Goal: Task Accomplishment & Management: Use online tool/utility

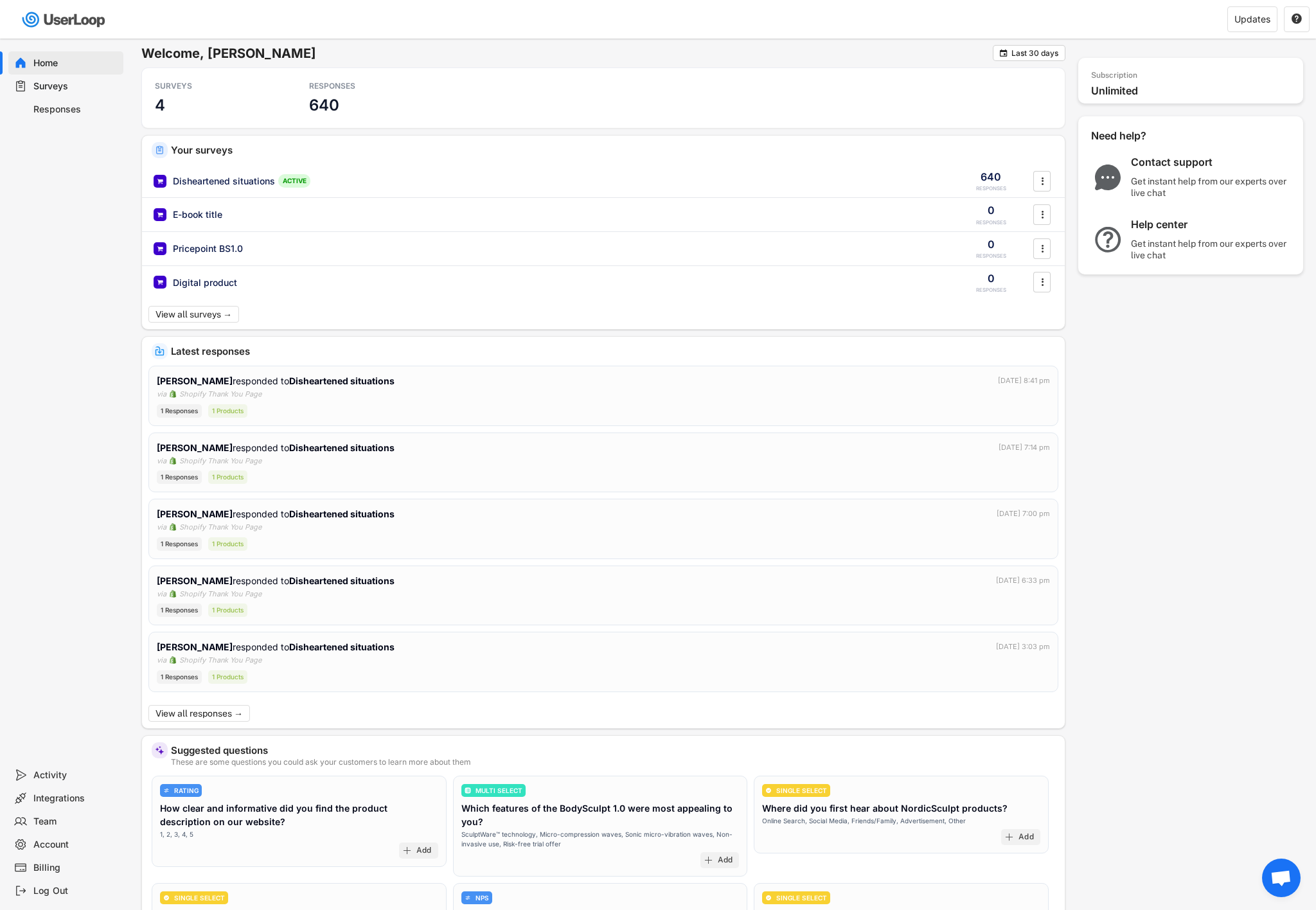
click at [115, 268] on div "Home Surveys Responses" at bounding box center [64, 401] width 129 height 725
click at [93, 317] on div "Home Surveys Responses" at bounding box center [64, 401] width 129 height 725
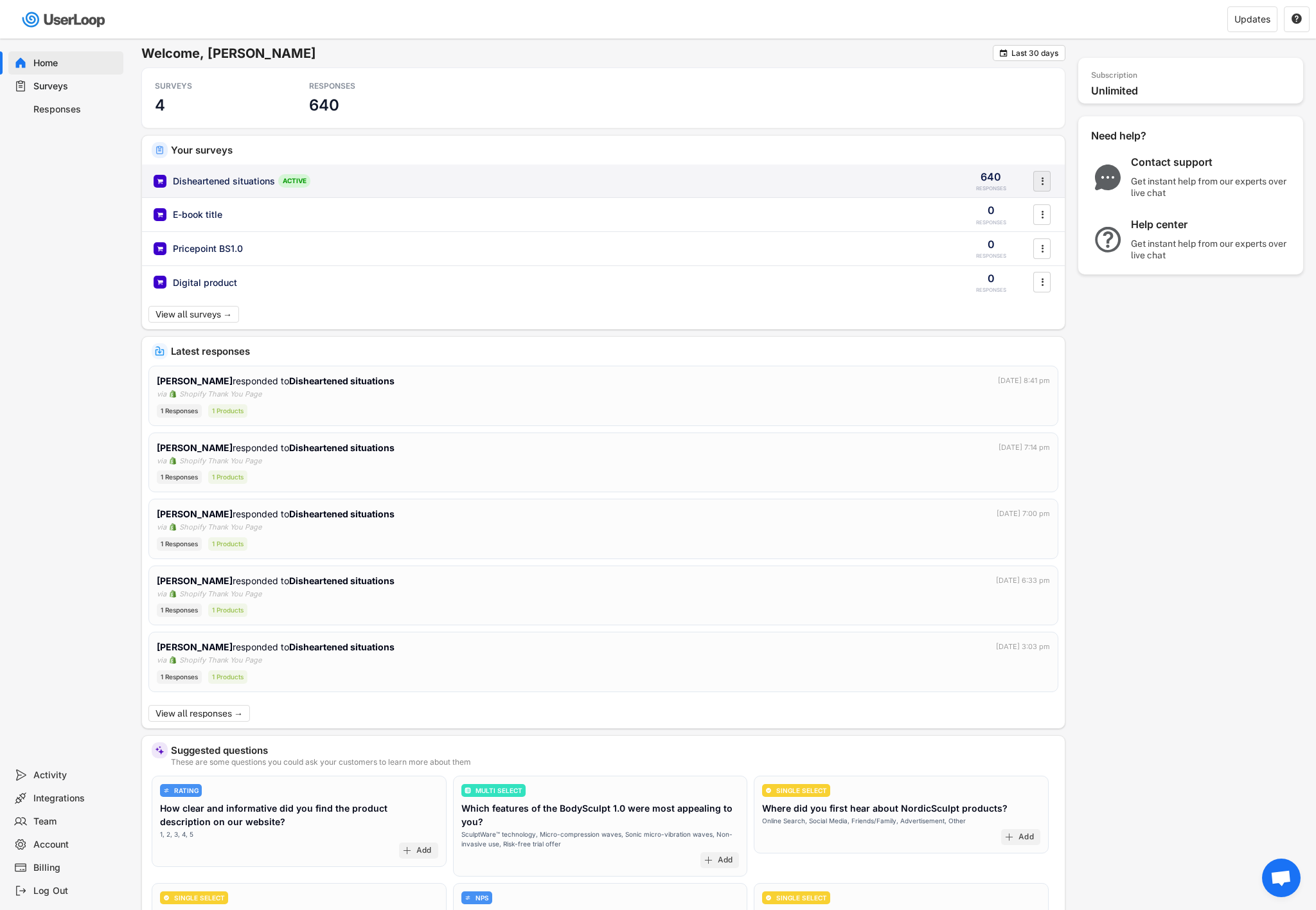
click at [1044, 187] on icon "" at bounding box center [1041, 182] width 13 height 20
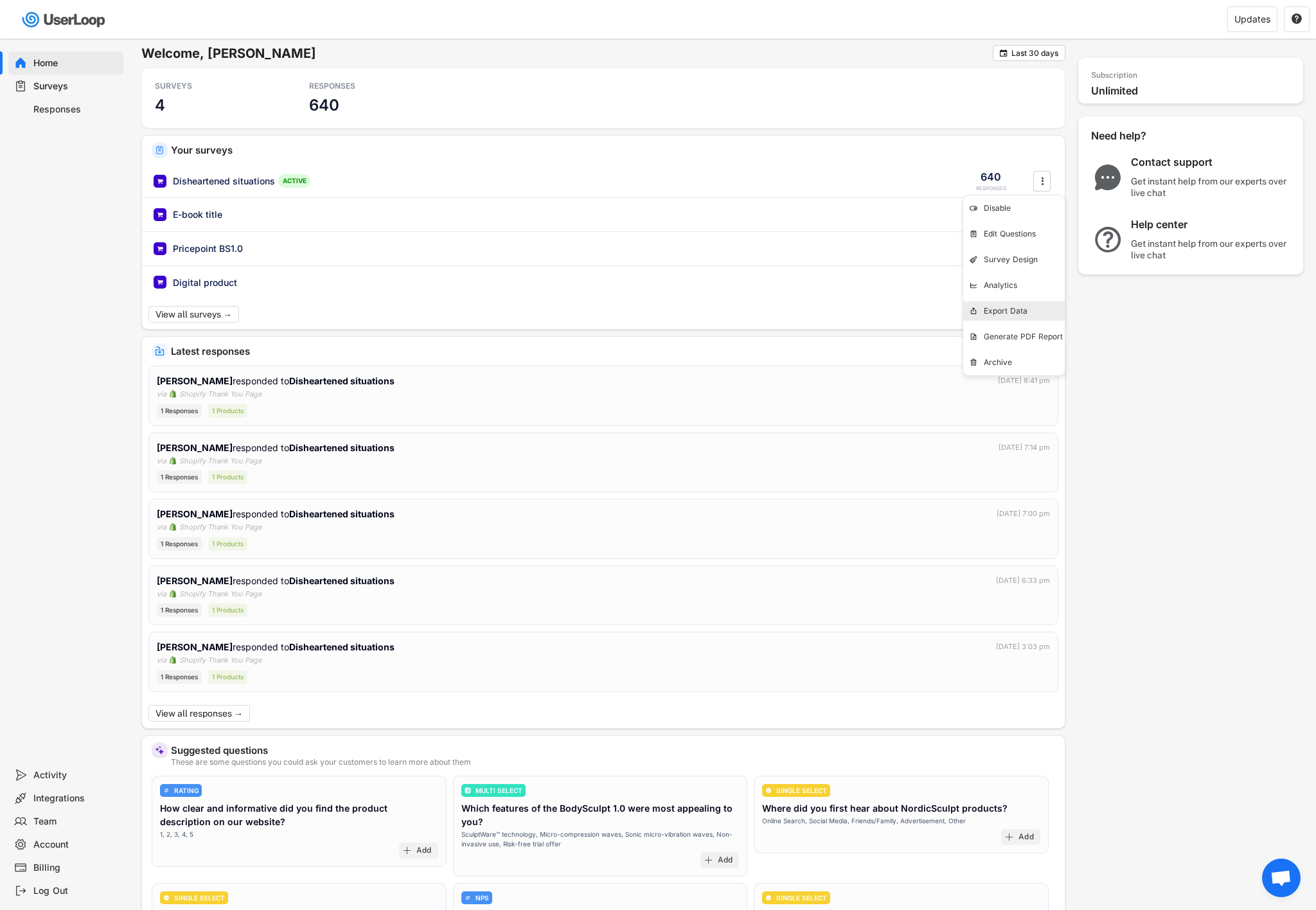
click at [1002, 314] on div "Export Data" at bounding box center [1024, 311] width 81 height 11
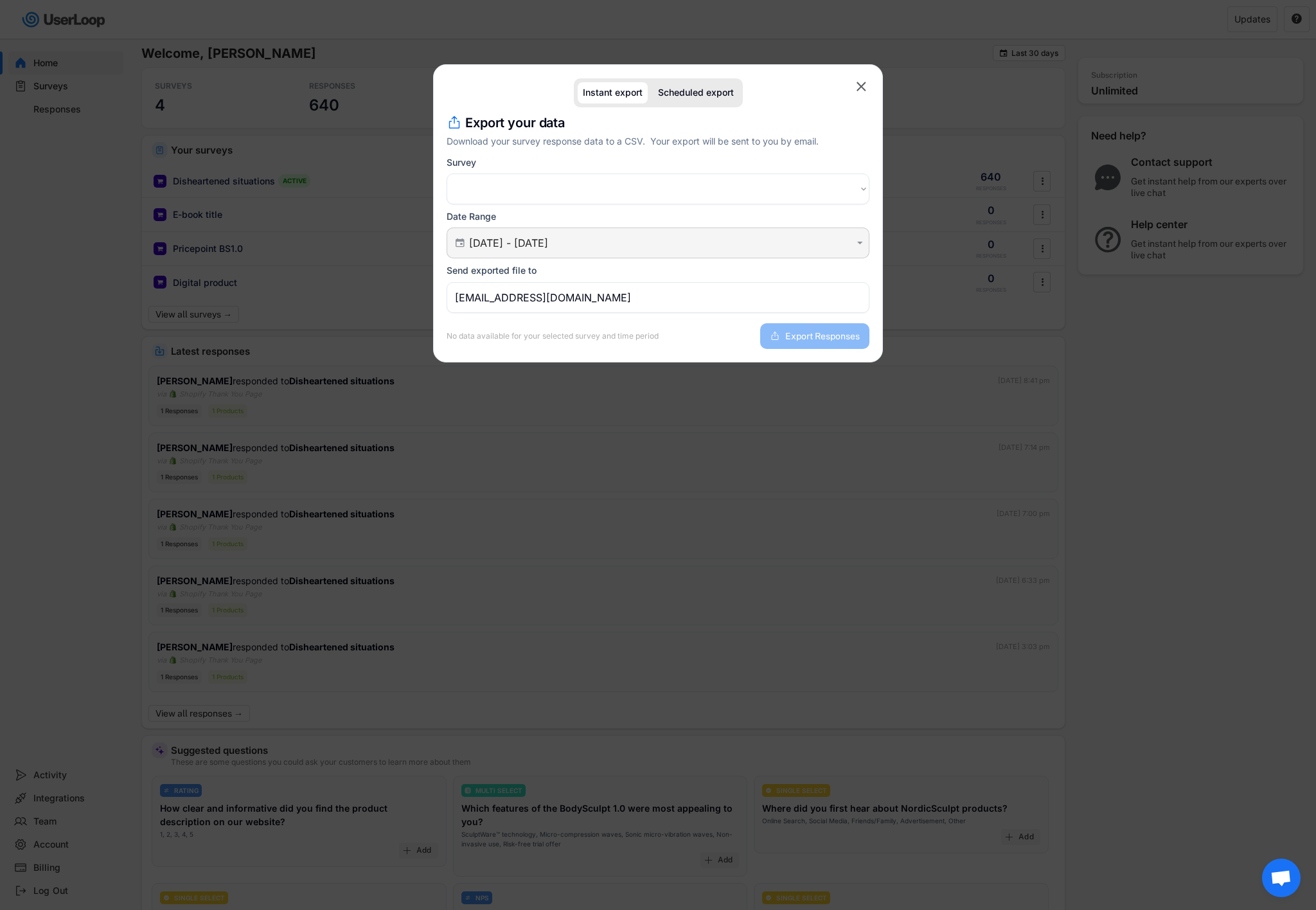
select select ""1348695171700984260__LOOKUP__1751041704362x808441202931662800""
click at [539, 188] on select "Choose an option Post Purchase Checkout Survey Customer Satisfaction Survey Why…" at bounding box center [658, 190] width 423 height 31
click at [523, 215] on div "Date Range  [DATE] - [DATE] " at bounding box center [658, 235] width 423 height 48
click at [523, 234] on div " [DATE] - [DATE] " at bounding box center [658, 243] width 423 height 31
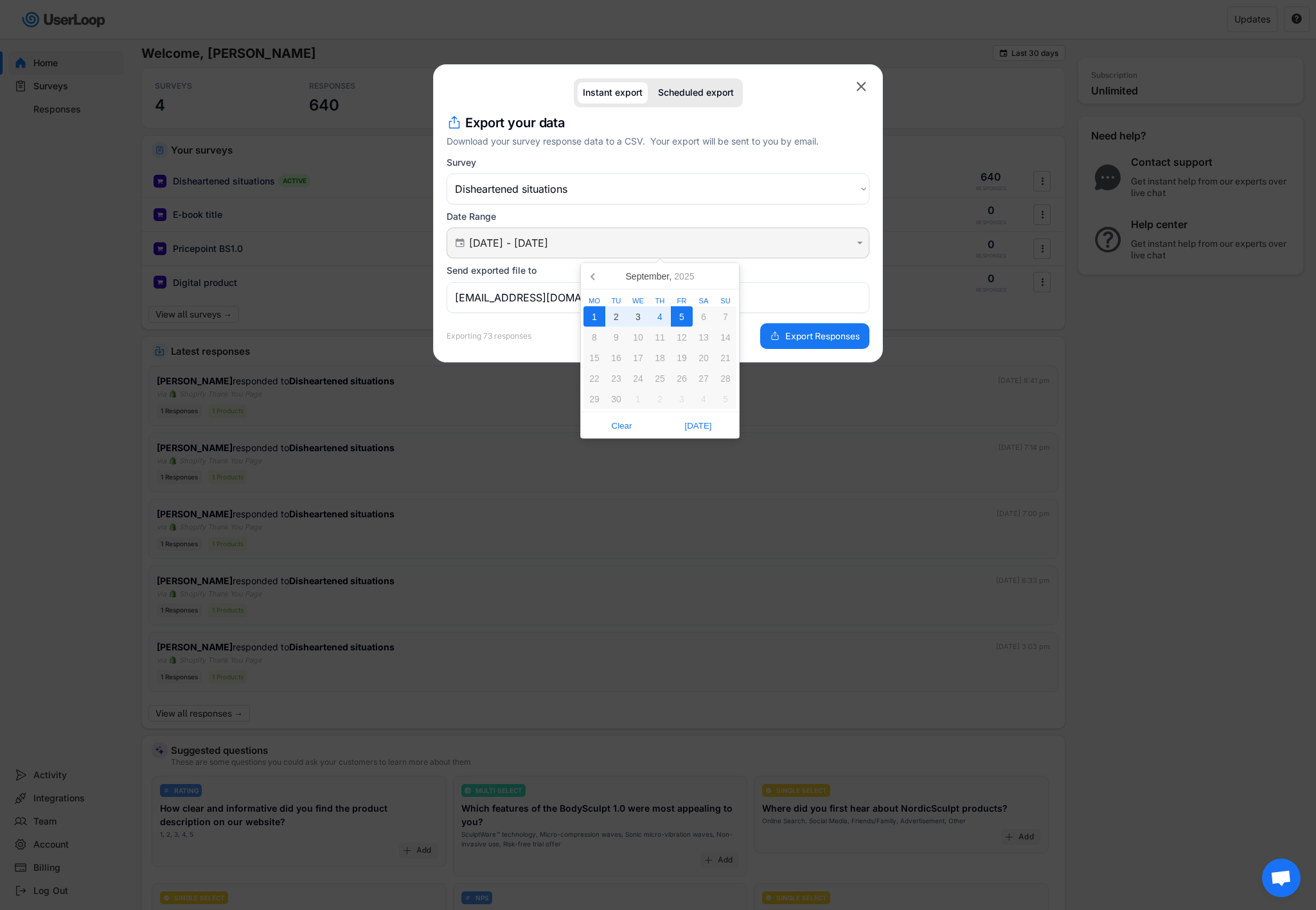
click at [721, 239] on input "[DATE] - [DATE]" at bounding box center [659, 242] width 382 height 13
click at [594, 281] on icon at bounding box center [593, 276] width 21 height 21
click at [596, 283] on icon at bounding box center [593, 276] width 21 height 21
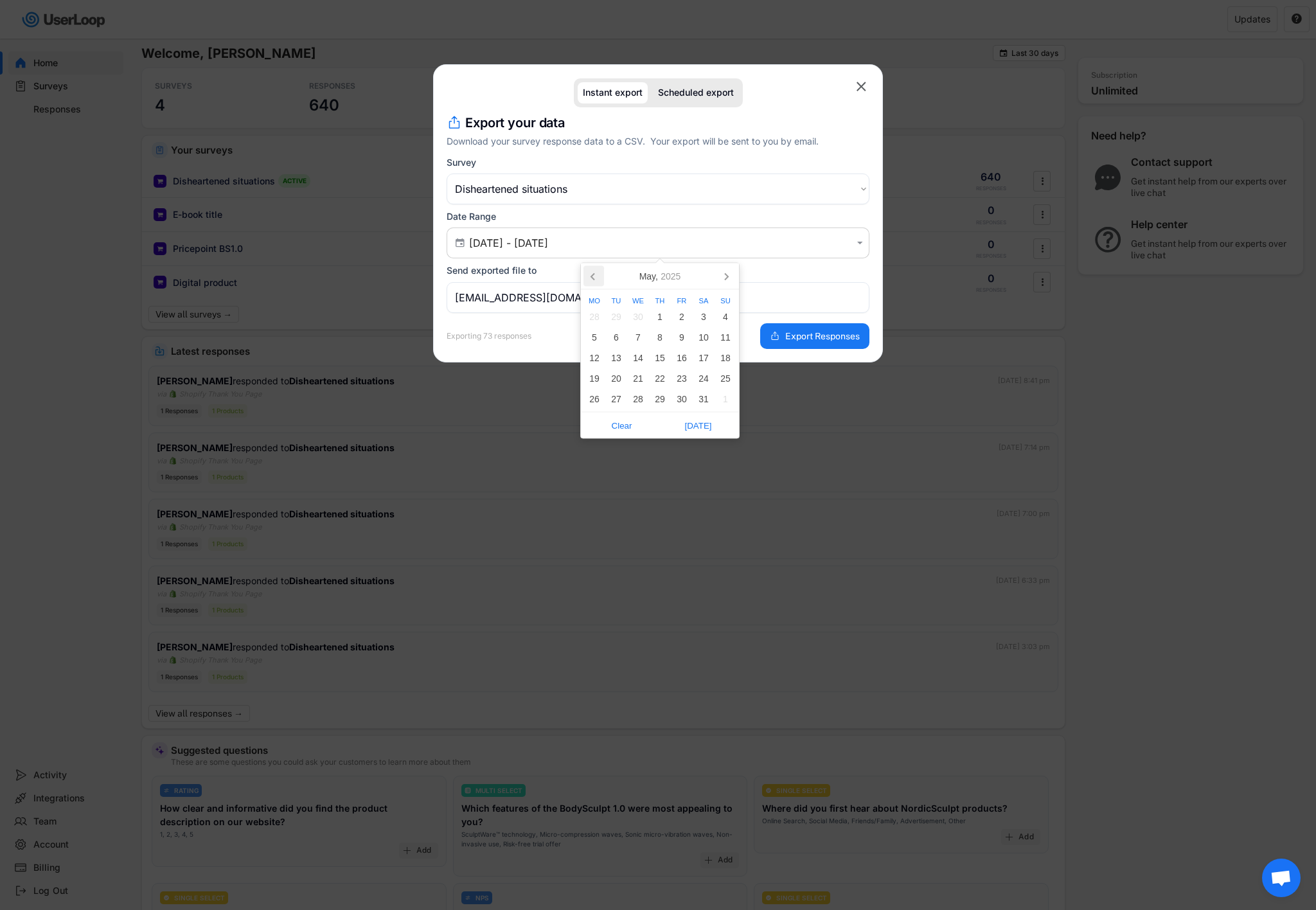
click at [596, 283] on icon at bounding box center [593, 276] width 21 height 21
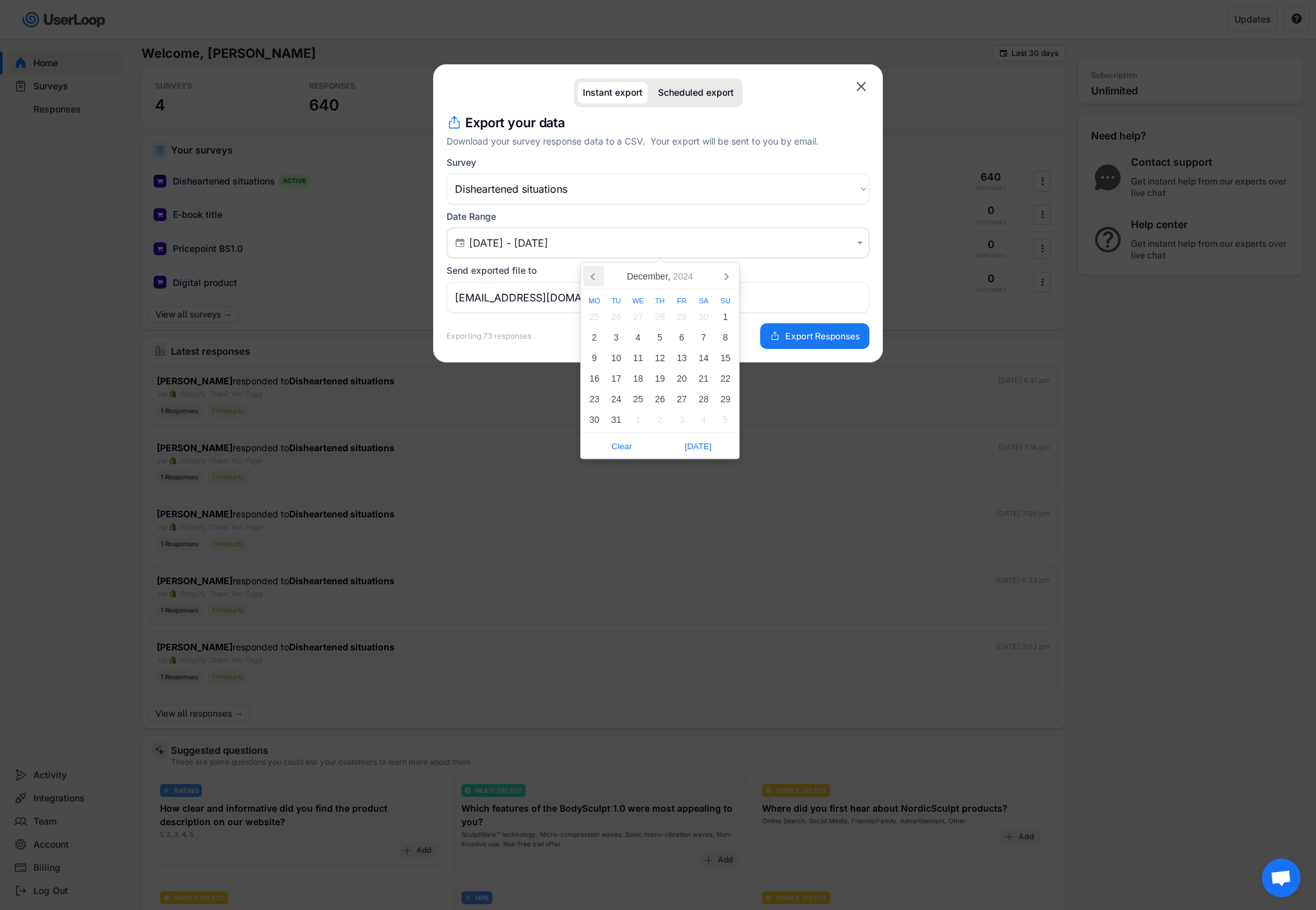
click at [596, 283] on icon at bounding box center [593, 276] width 21 height 21
click at [723, 280] on icon at bounding box center [725, 276] width 21 height 21
click at [719, 318] on div "1" at bounding box center [725, 317] width 21 height 21
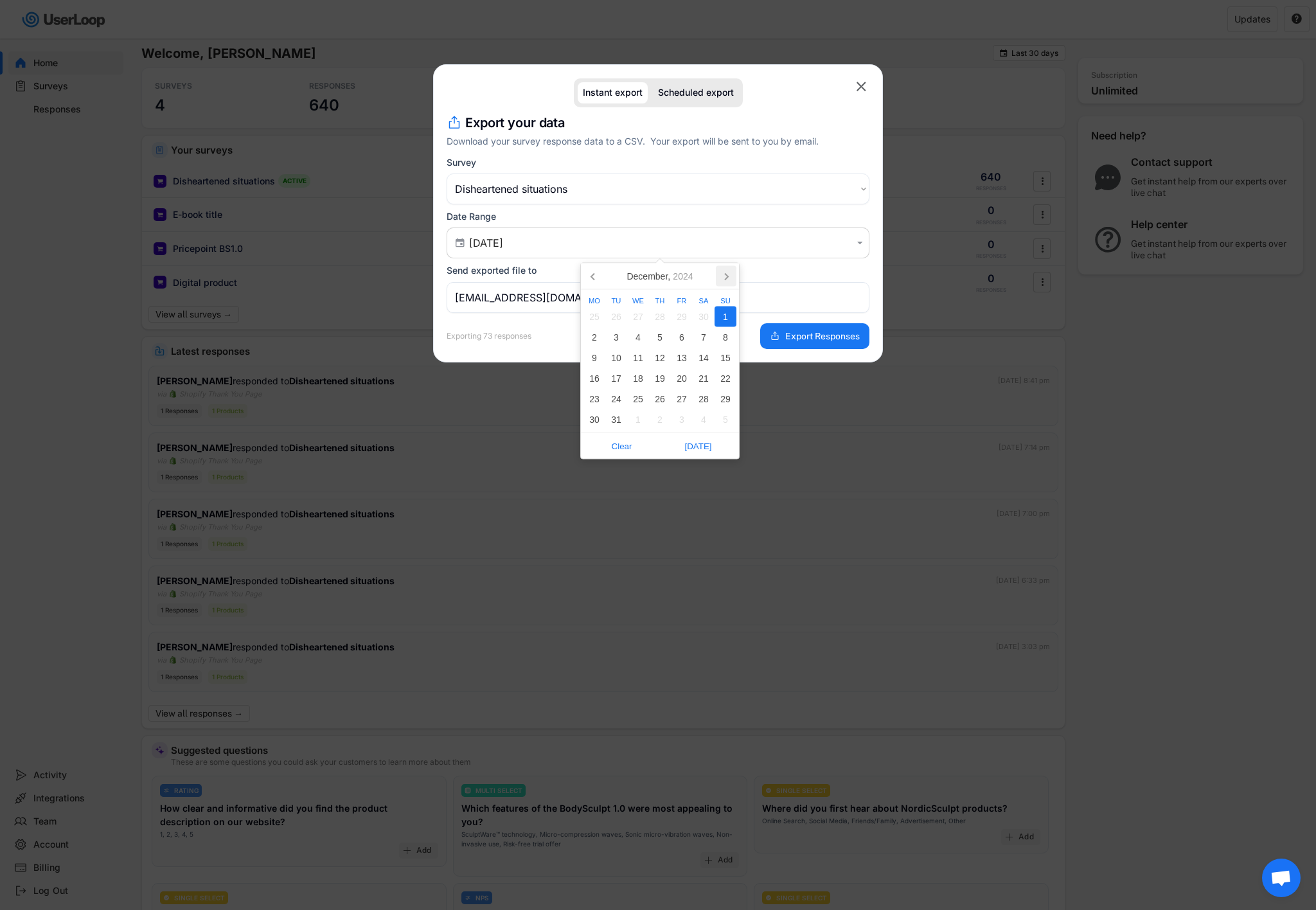
click at [729, 279] on icon at bounding box center [725, 276] width 21 height 21
click at [728, 279] on icon at bounding box center [725, 276] width 21 height 21
click at [705, 318] on div "1" at bounding box center [703, 317] width 21 height 21
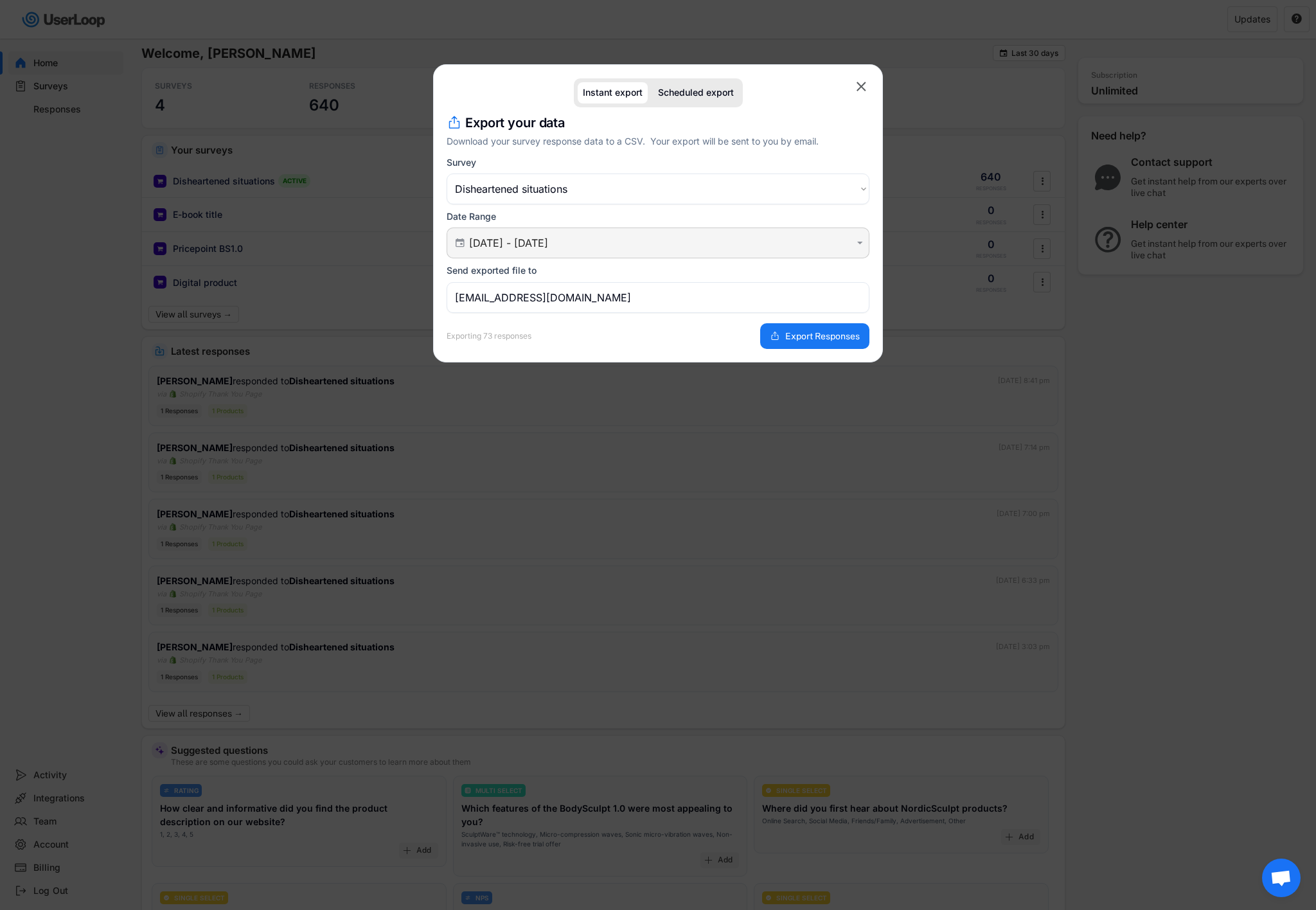
drag, startPoint x: 601, startPoint y: 242, endPoint x: 607, endPoint y: 252, distance: 11.7
click at [601, 242] on input "[DATE] - [DATE]" at bounding box center [659, 242] width 382 height 13
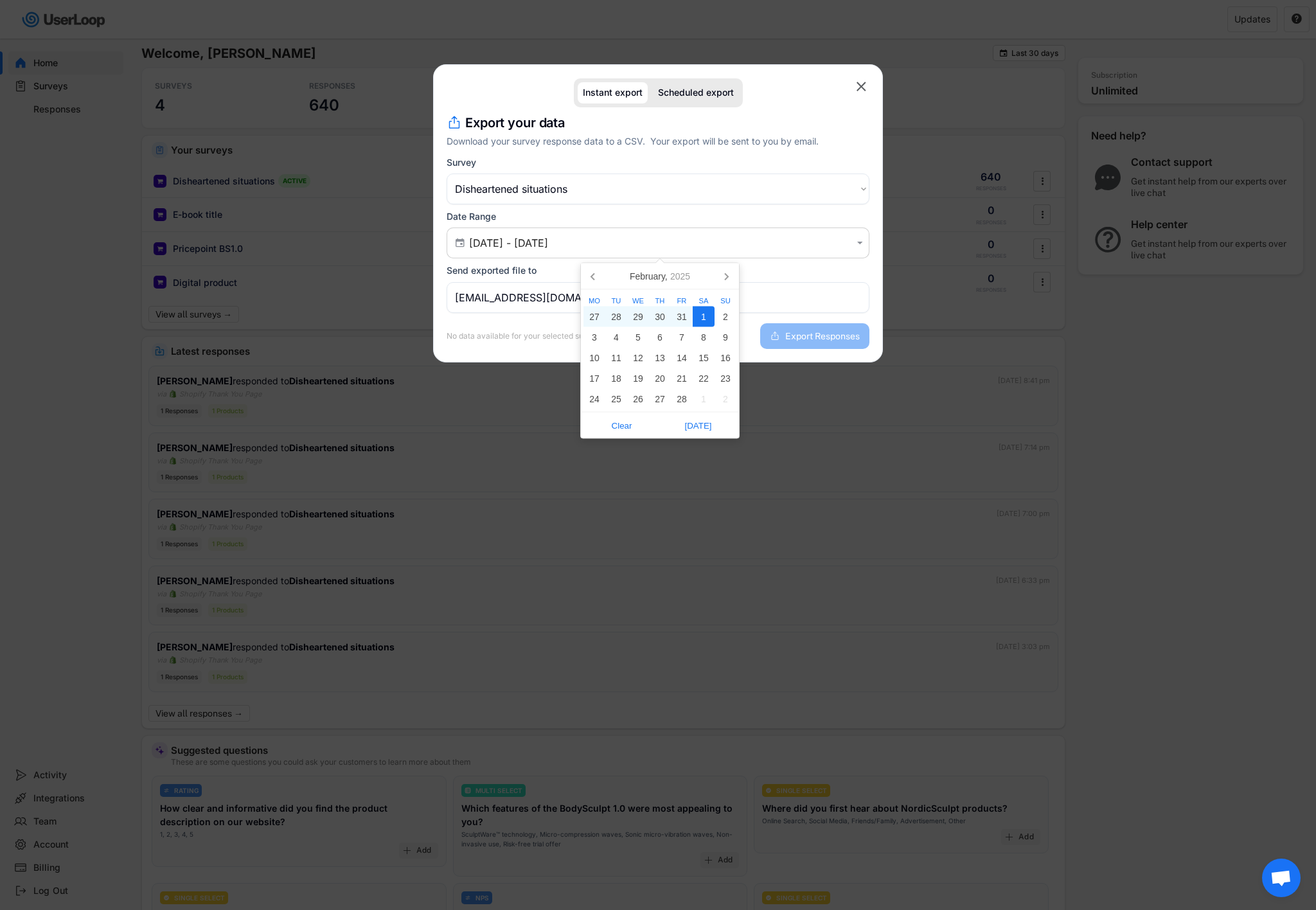
click at [701, 318] on div "1" at bounding box center [703, 317] width 21 height 21
click at [710, 318] on div "1" at bounding box center [703, 317] width 21 height 21
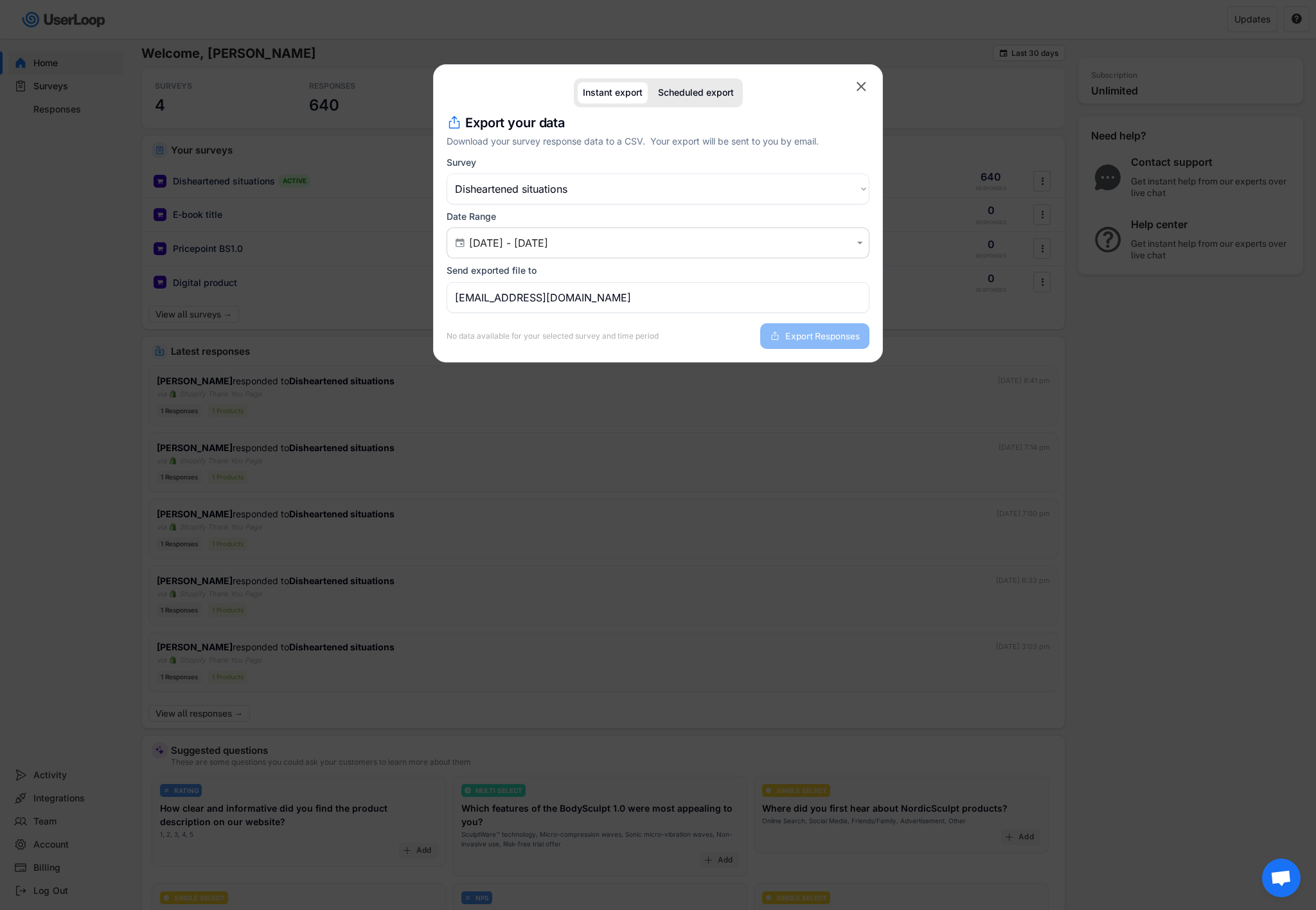
click at [620, 260] on div "Export your data Download your survey response data to a CSV. Your export will …" at bounding box center [658, 231] width 423 height 236
click at [596, 247] on input "[DATE] - [DATE]" at bounding box center [659, 242] width 382 height 13
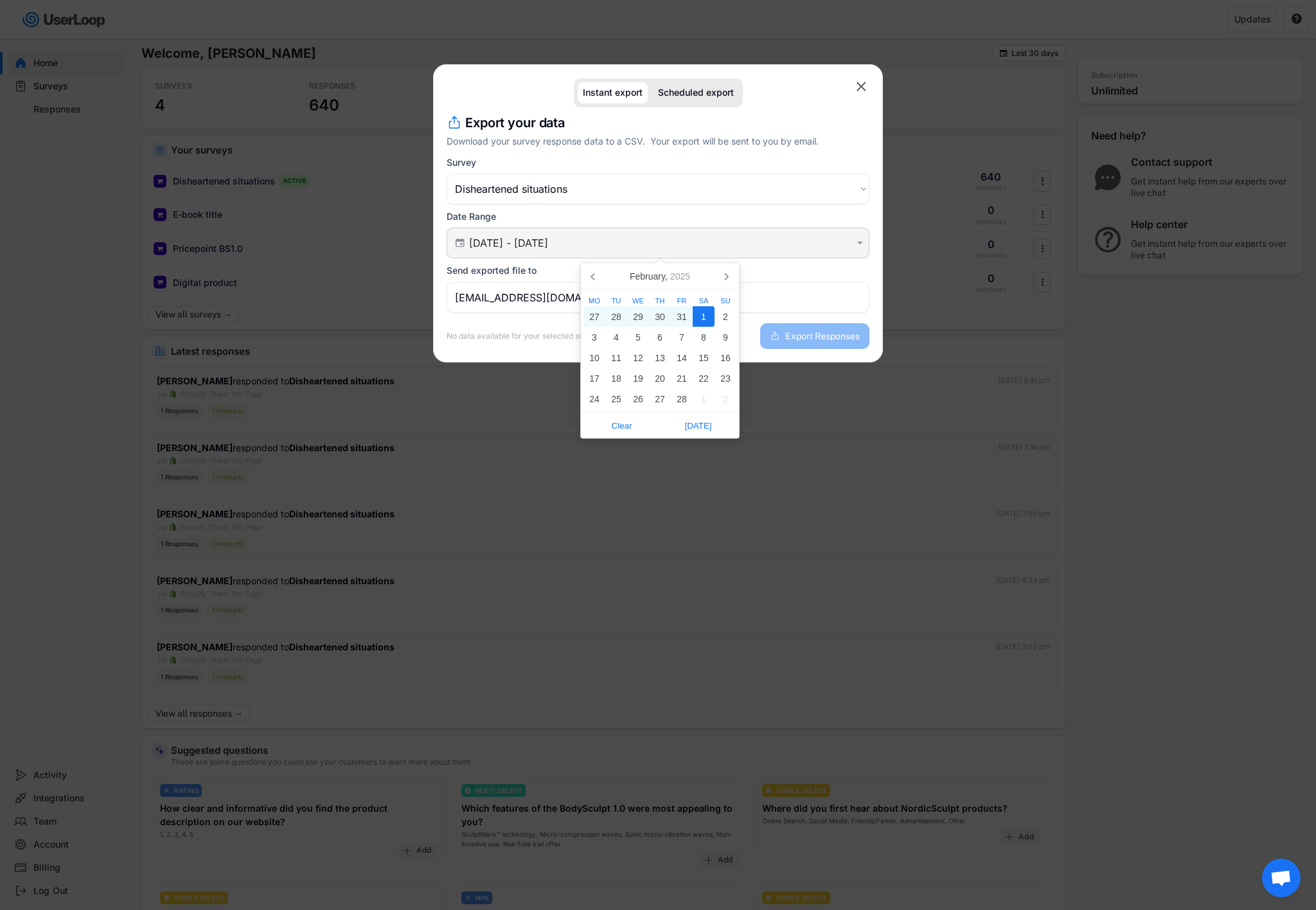
click at [507, 247] on input "[DATE] - [DATE]" at bounding box center [659, 242] width 382 height 13
click at [695, 313] on div "1" at bounding box center [703, 317] width 21 height 21
type input "[DATE]"
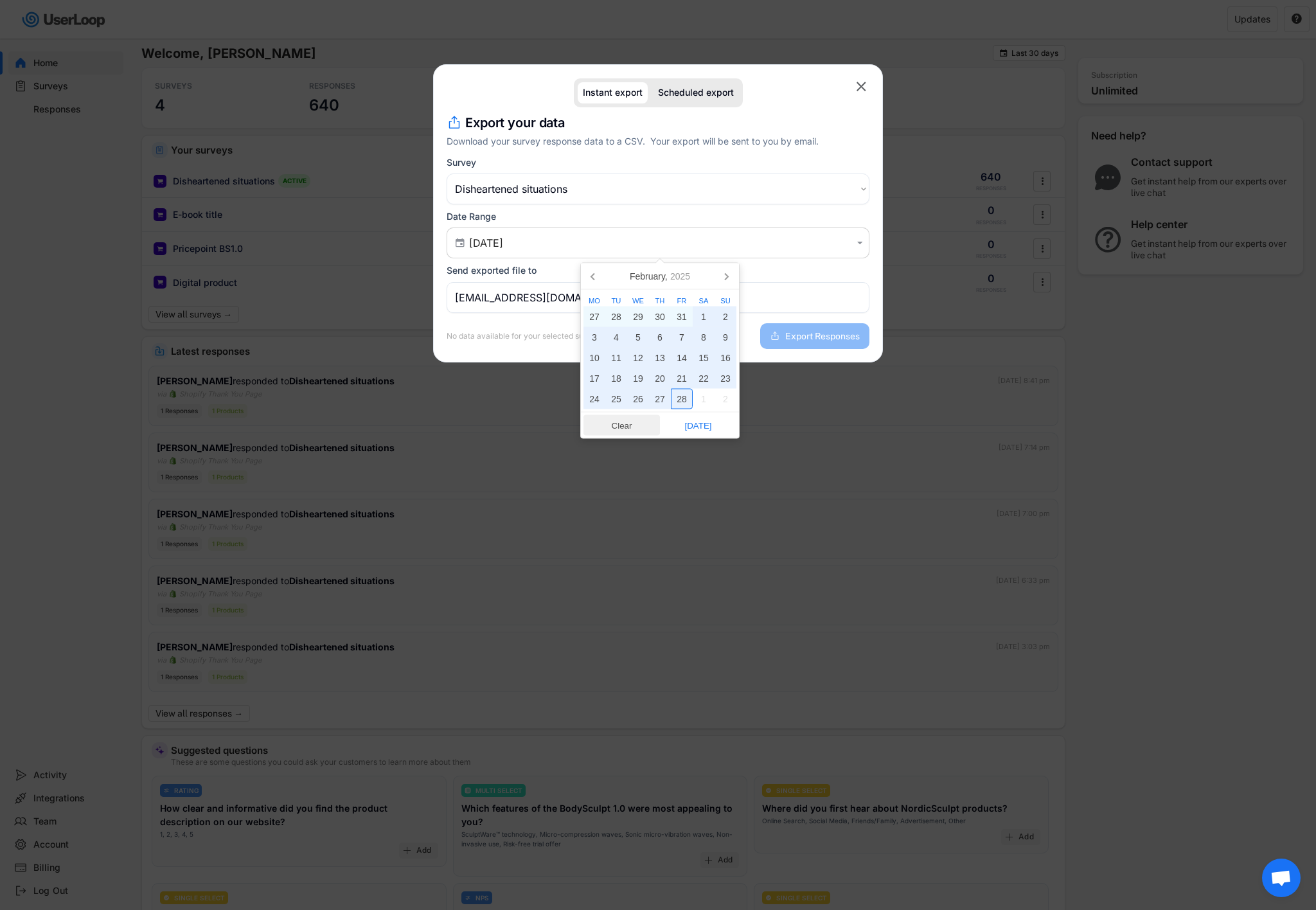
click at [627, 425] on span "Clear" at bounding box center [621, 425] width 68 height 20
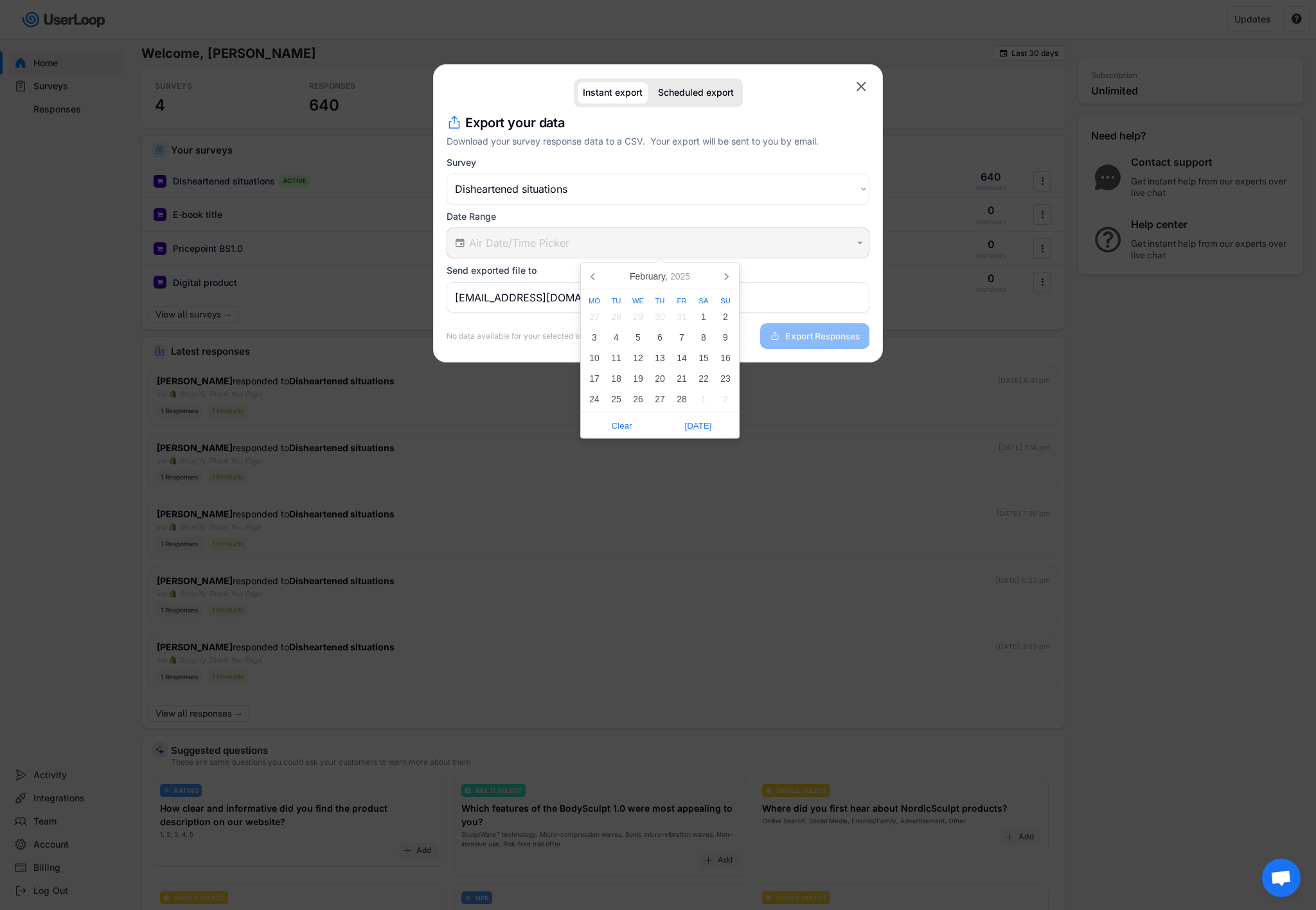
click at [530, 245] on input "text" at bounding box center [659, 242] width 382 height 13
click at [700, 318] on div "1" at bounding box center [703, 317] width 21 height 21
click at [729, 277] on icon at bounding box center [725, 276] width 21 height 21
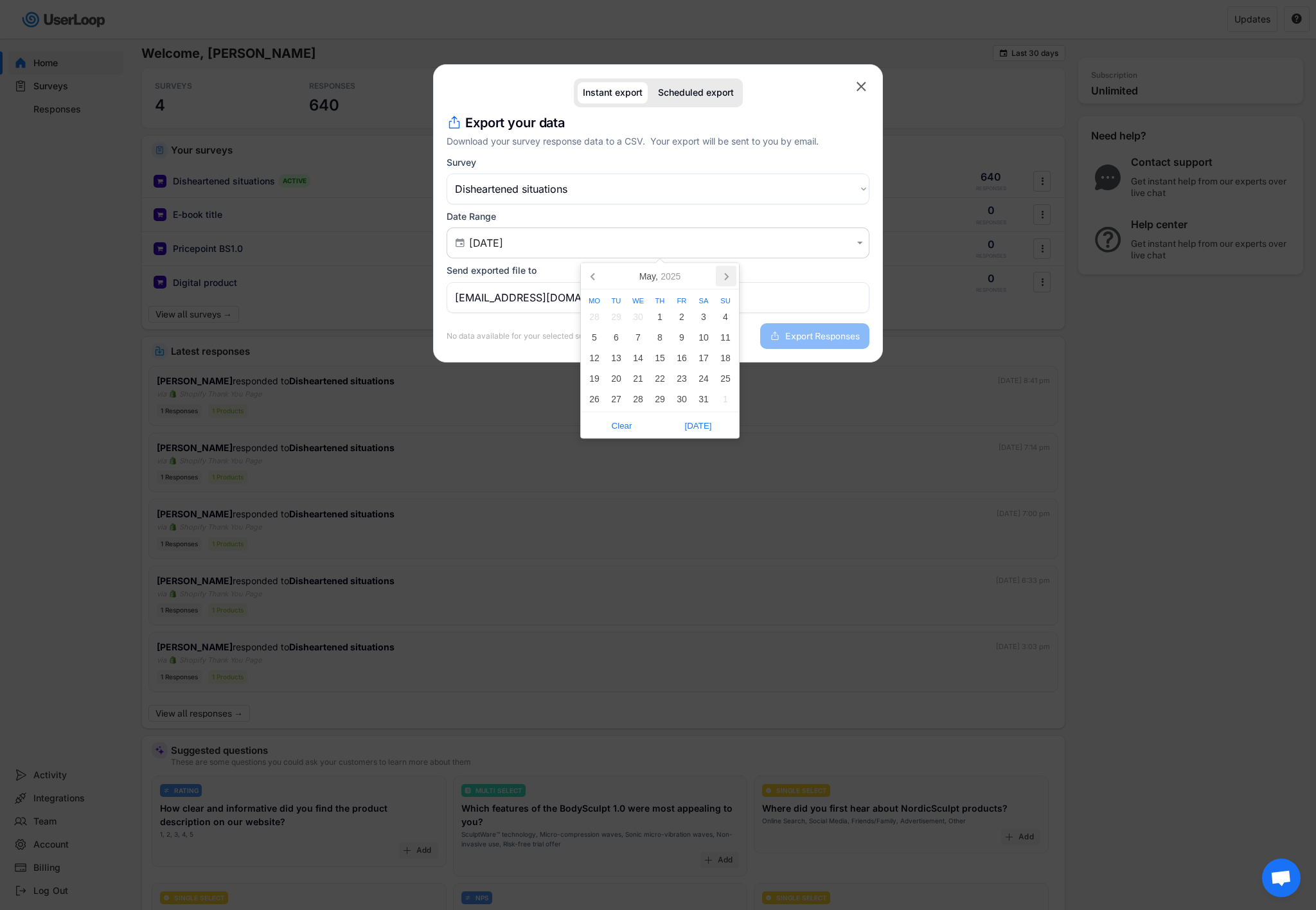
click at [729, 277] on icon at bounding box center [725, 276] width 21 height 21
click at [729, 277] on nav "[DATE]" at bounding box center [659, 277] width 158 height 26
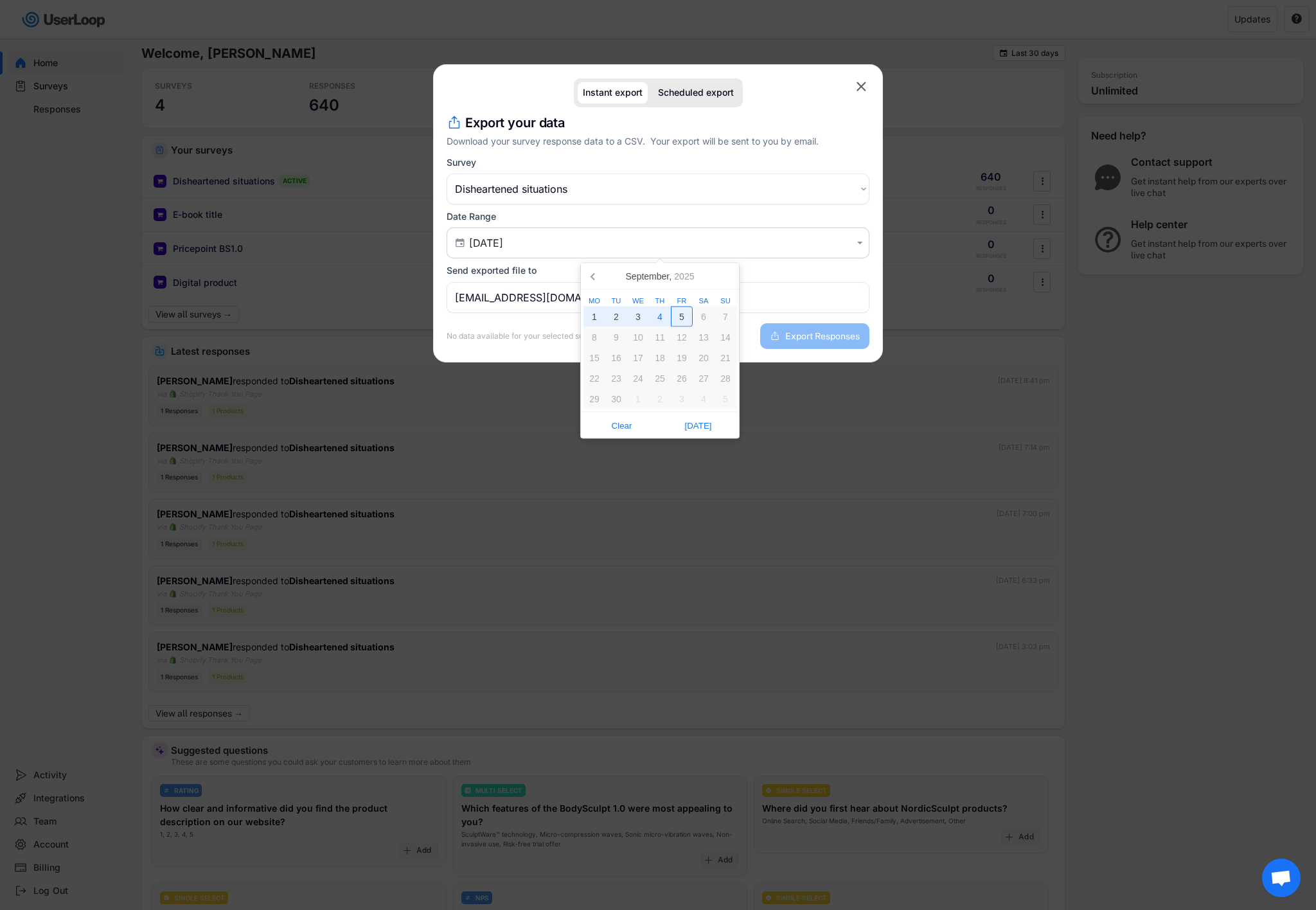
click at [682, 314] on div "5" at bounding box center [681, 317] width 21 height 21
type input "[DATE] - [DATE]"
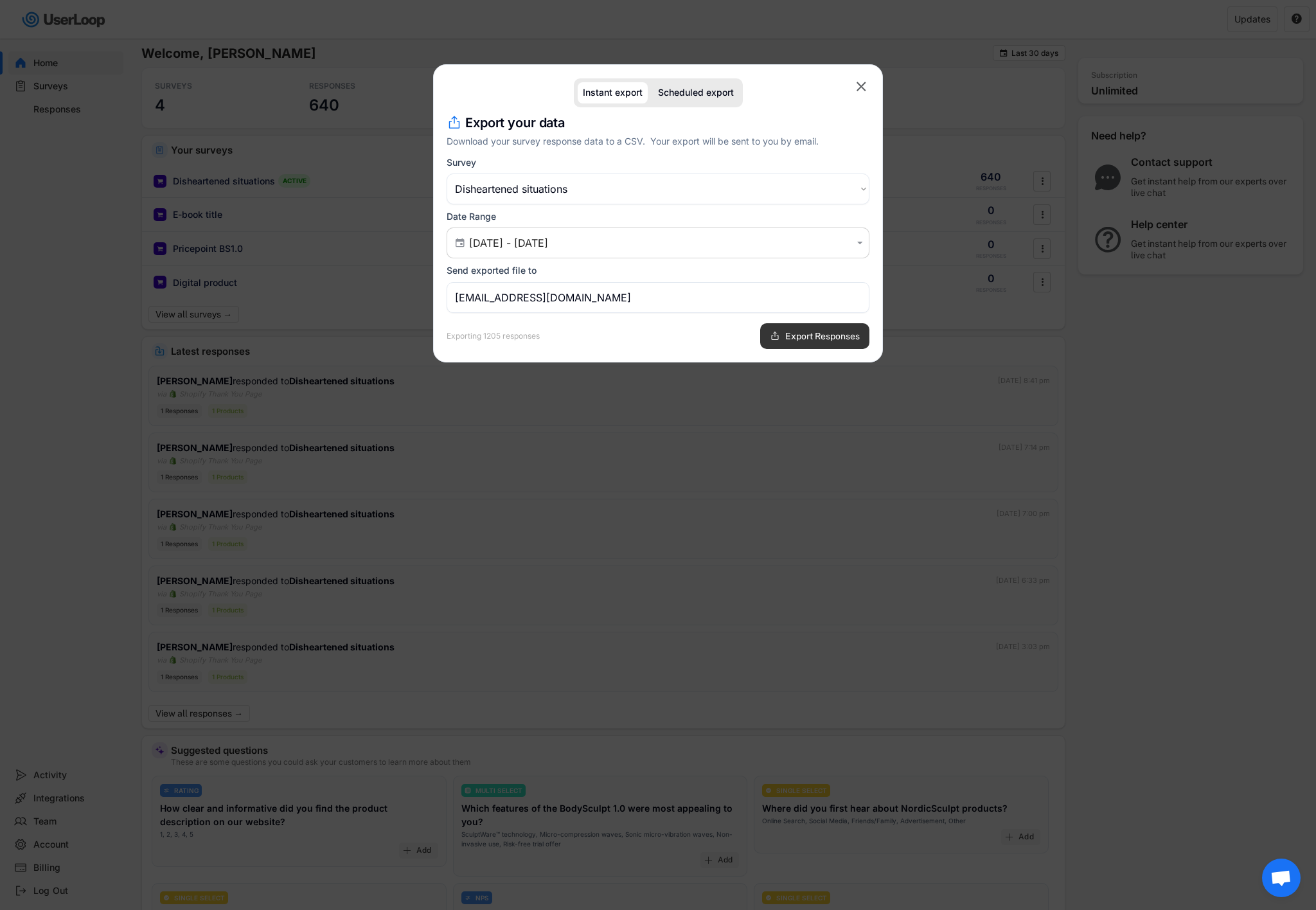
click at [798, 343] on button "Export Responses" at bounding box center [815, 336] width 109 height 25
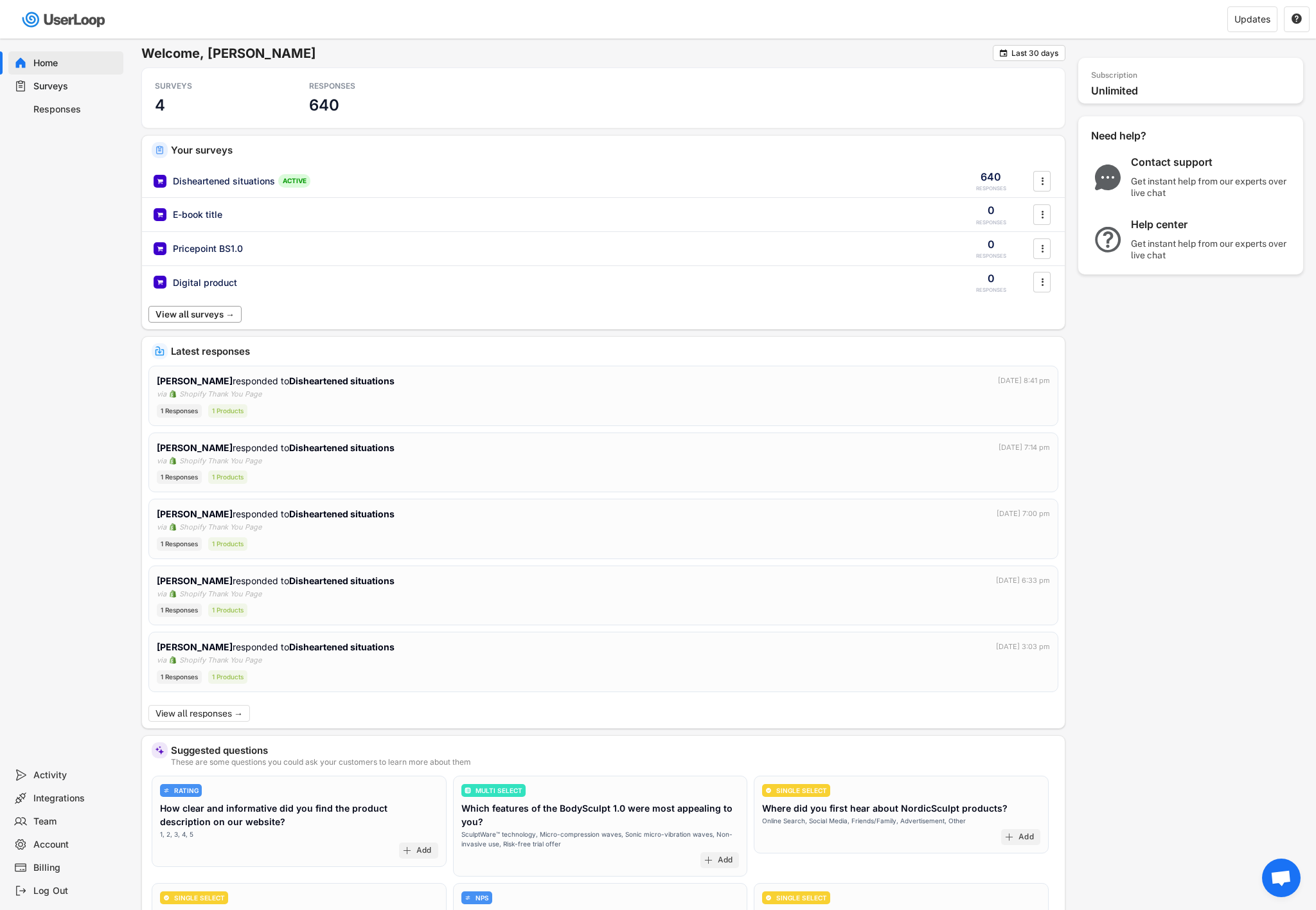
click at [185, 320] on button "View all surveys →" at bounding box center [194, 314] width 93 height 17
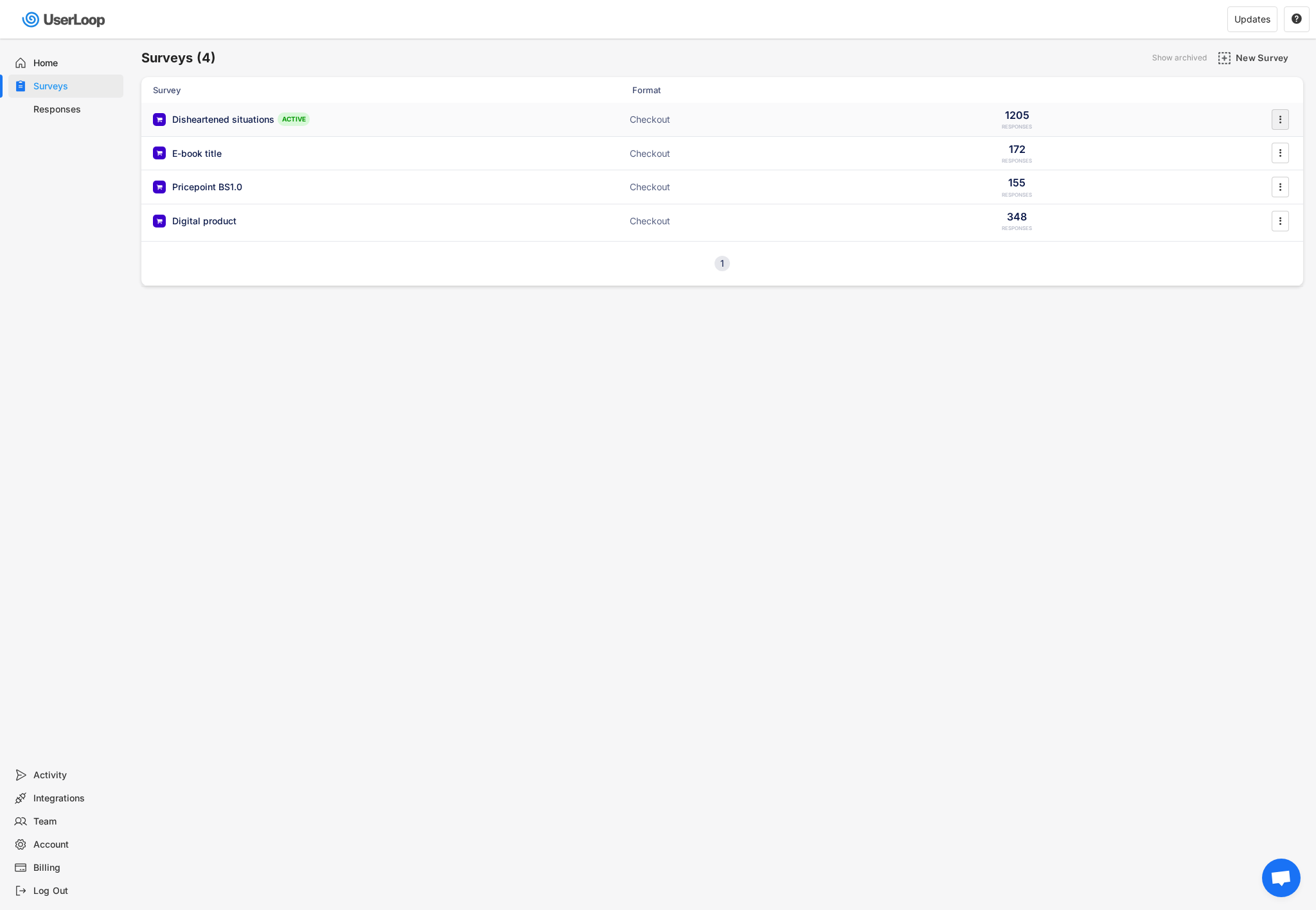
click at [1284, 122] on icon "" at bounding box center [1279, 119] width 13 height 20
click at [1237, 277] on div "Generate PDF Report" at bounding box center [1262, 275] width 81 height 11
select select ""1348695171700984260__LOOKUP__1751041704362x808441202931662800""
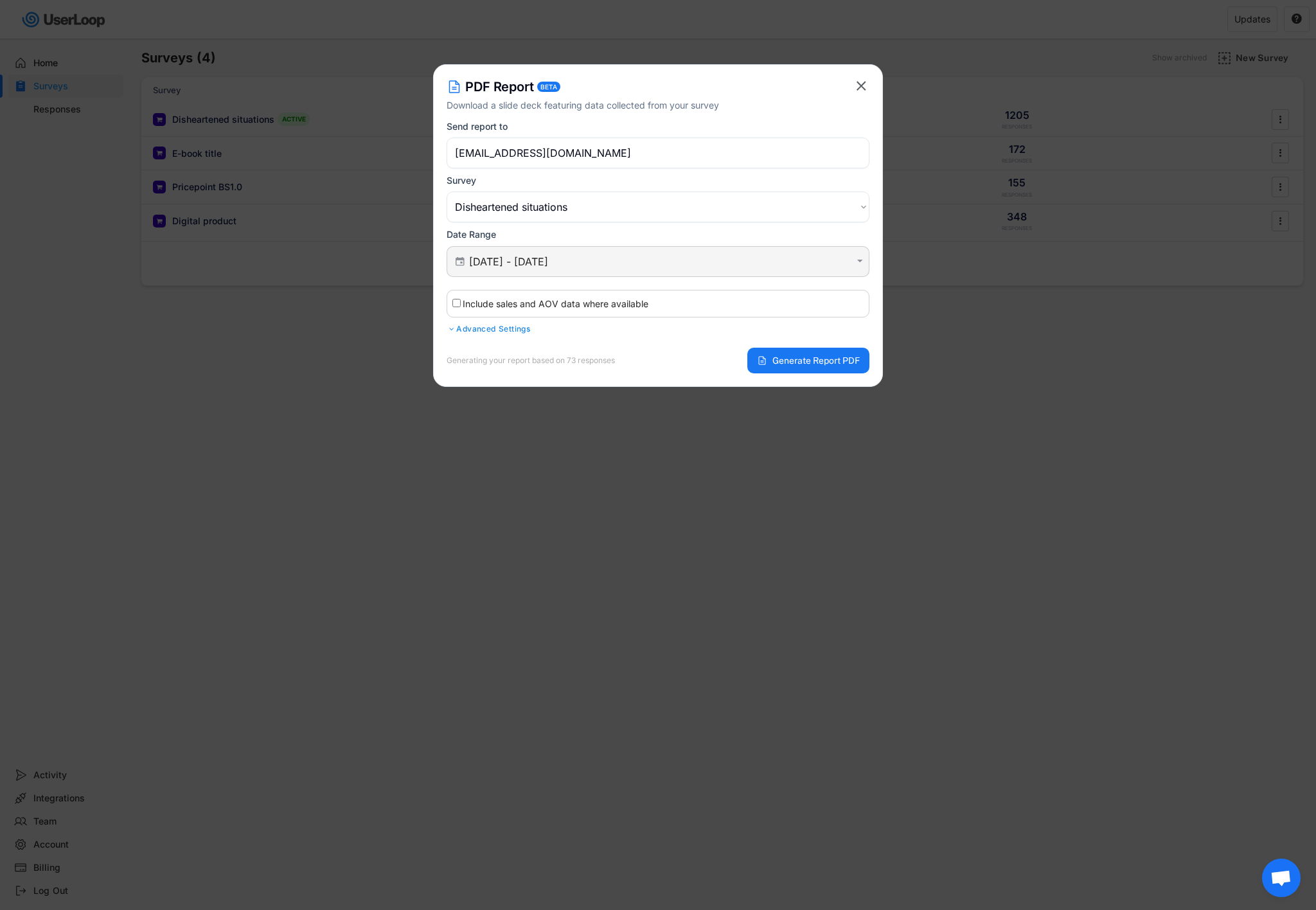
click at [630, 264] on input "[DATE] - [DATE]" at bounding box center [659, 261] width 382 height 13
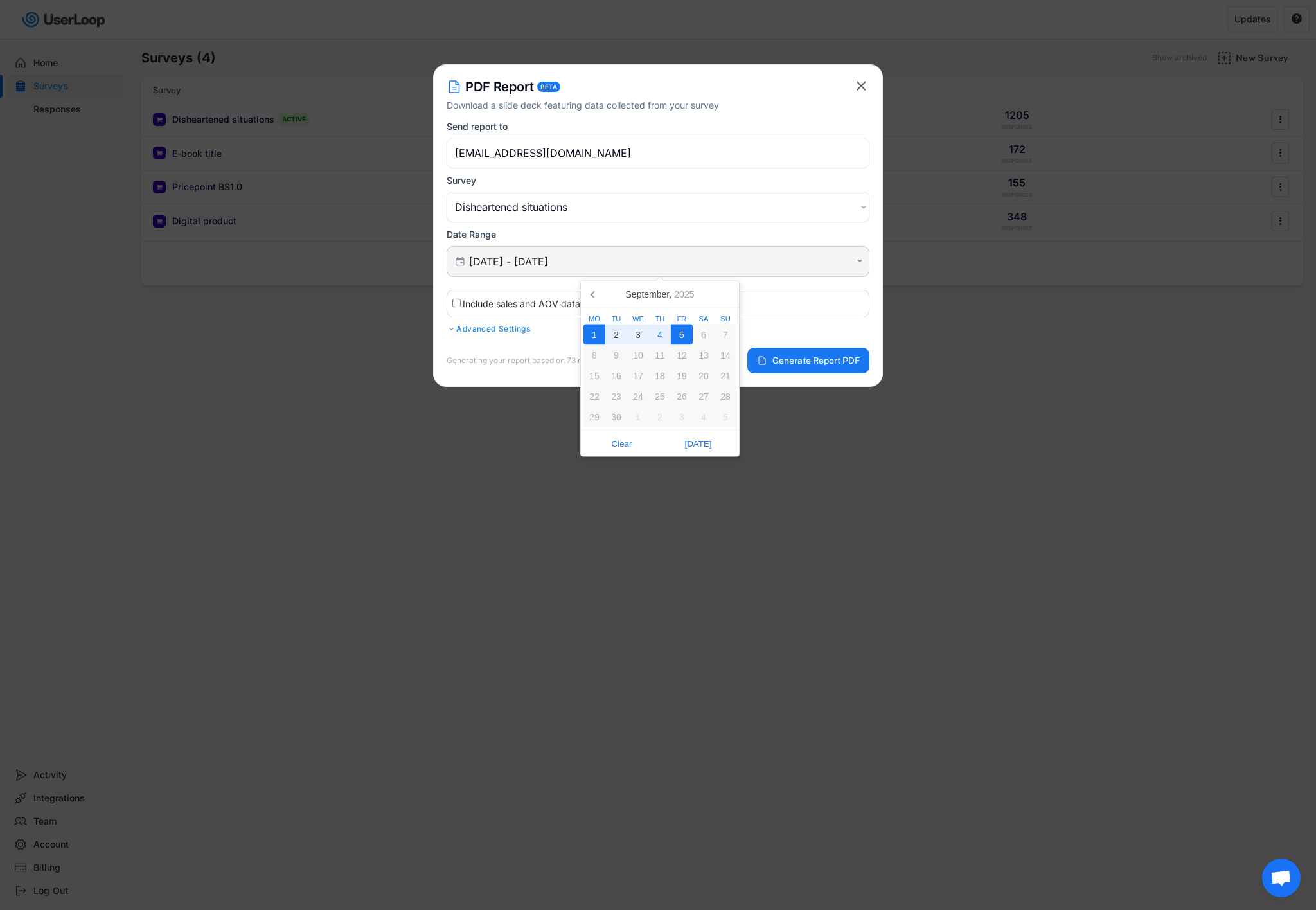
click at [636, 246] on div " [DATE] - [DATE] " at bounding box center [658, 262] width 423 height 31
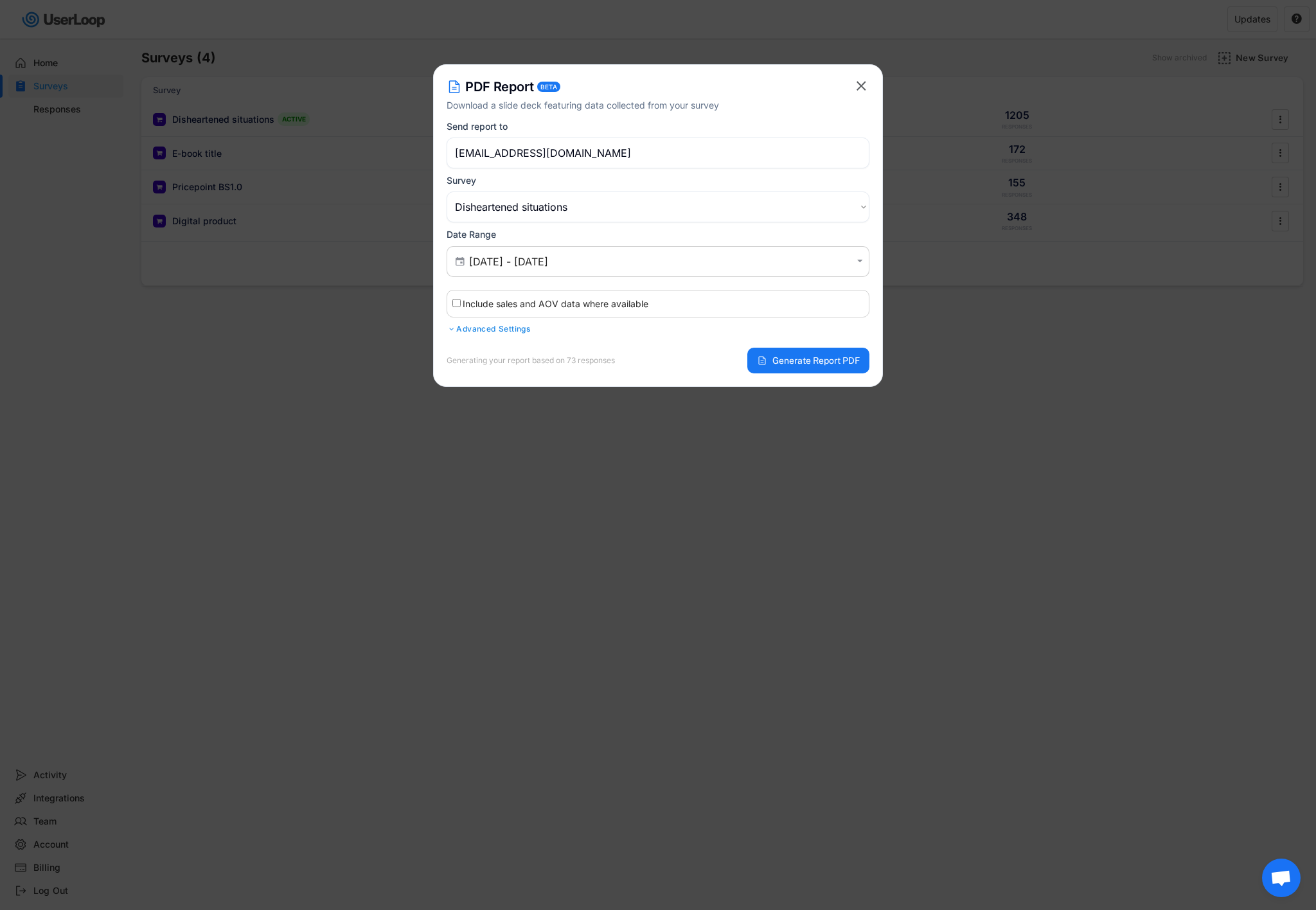
click at [863, 87] on text "" at bounding box center [861, 86] width 10 height 16
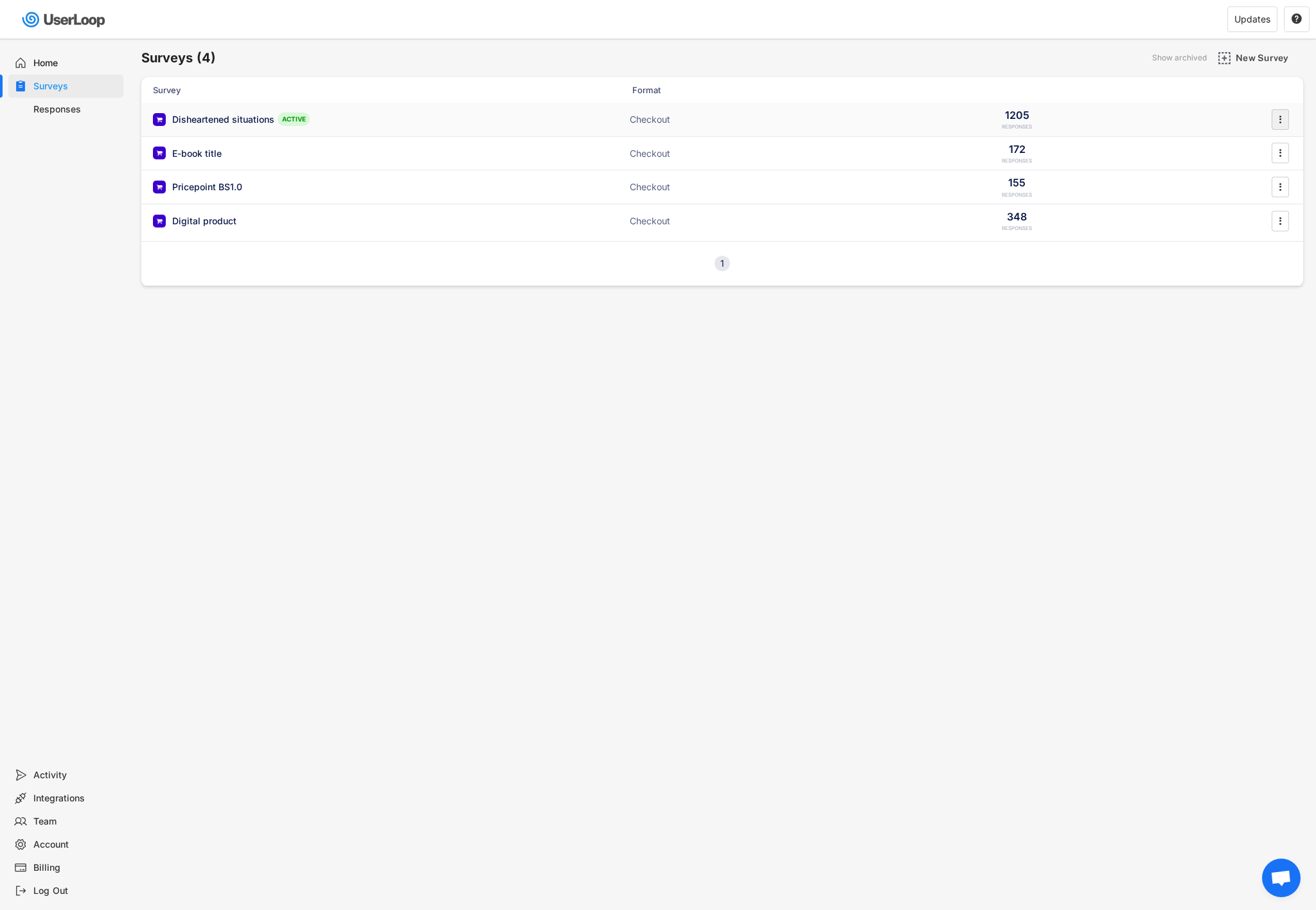
click at [1278, 117] on icon "" at bounding box center [1279, 119] width 13 height 20
click at [1235, 248] on div "Export Data" at bounding box center [1262, 249] width 81 height 11
select select ""1348695171700984260__LOOKUP__1751041704362x808441202931662800""
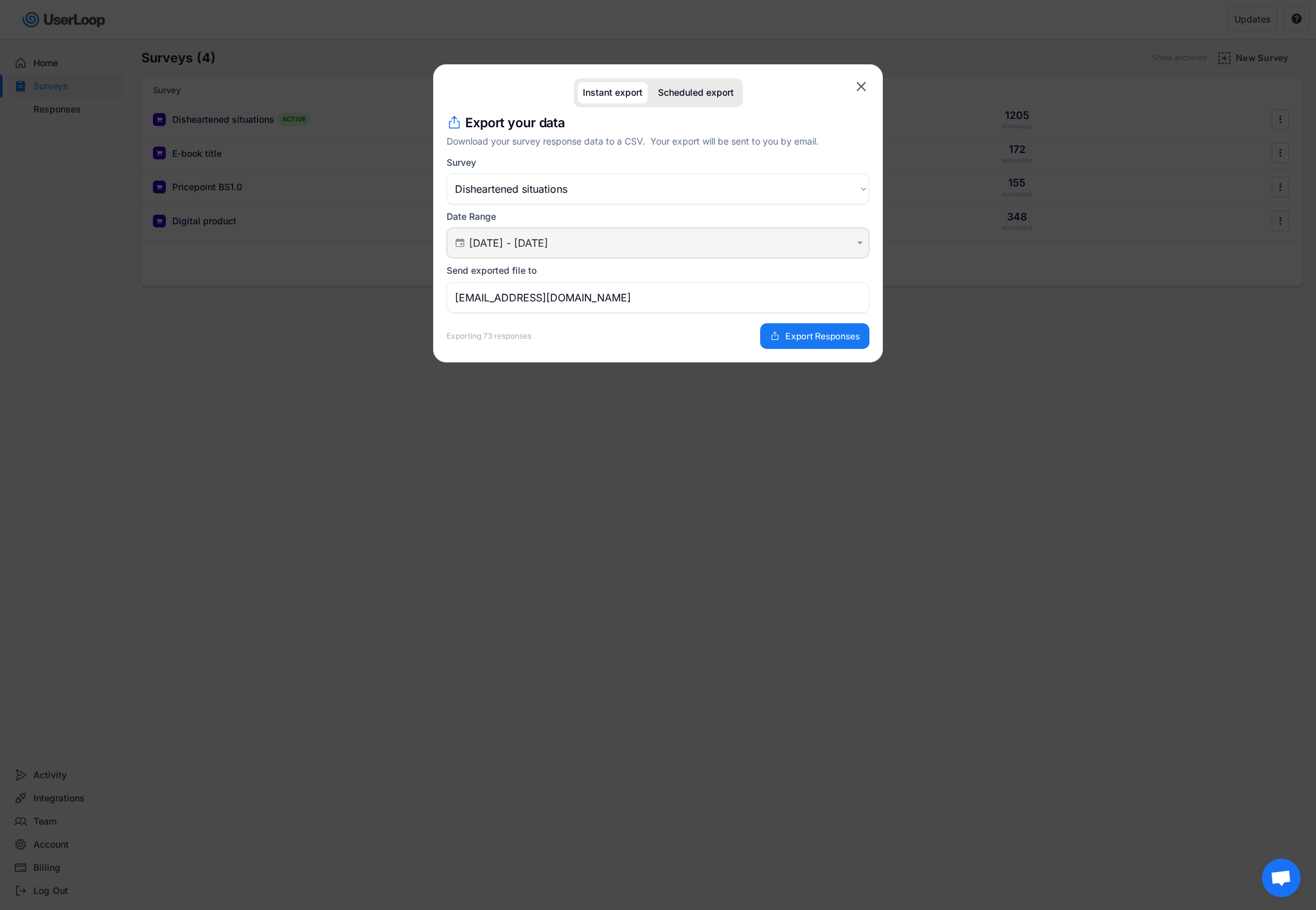
click at [857, 245] on text "" at bounding box center [860, 242] width 6 height 11
click at [858, 241] on text "" at bounding box center [860, 242] width 6 height 11
click at [731, 248] on input "[DATE] - [DATE]" at bounding box center [659, 242] width 382 height 13
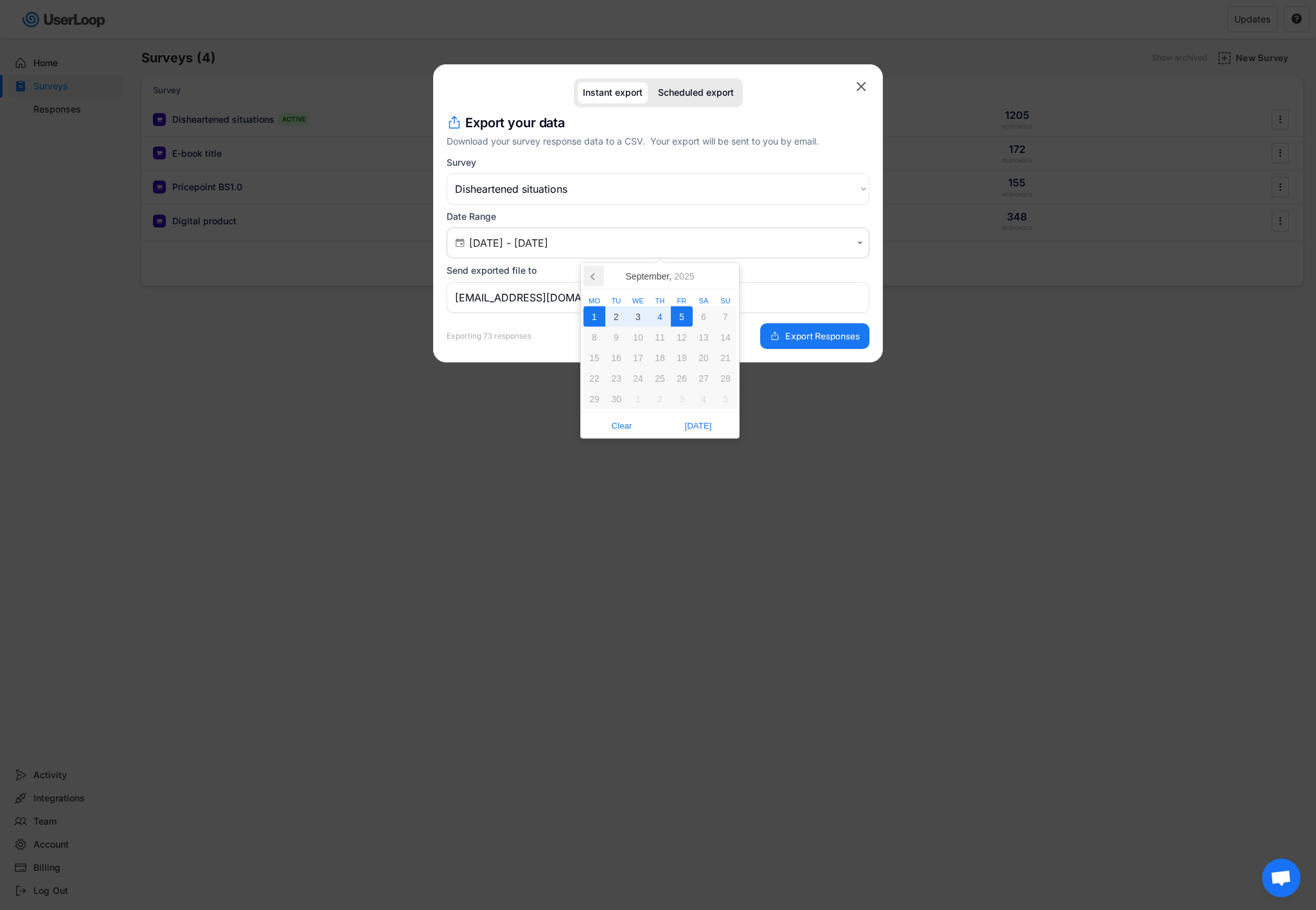
click at [591, 275] on icon at bounding box center [593, 276] width 21 height 21
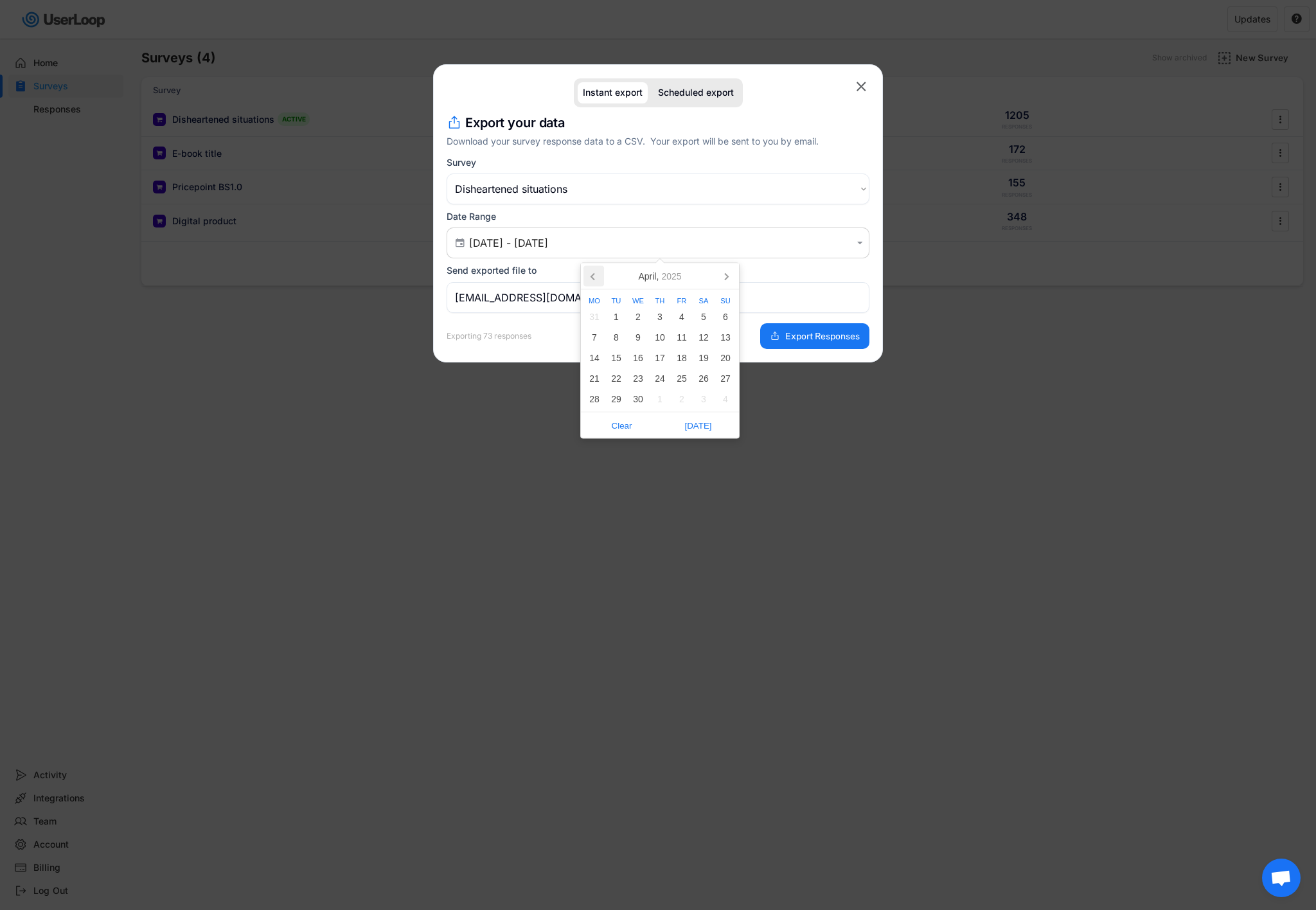
click at [591, 275] on icon at bounding box center [593, 276] width 21 height 21
click at [641, 317] on div "1" at bounding box center [638, 317] width 21 height 21
click at [726, 279] on icon at bounding box center [726, 277] width 3 height 7
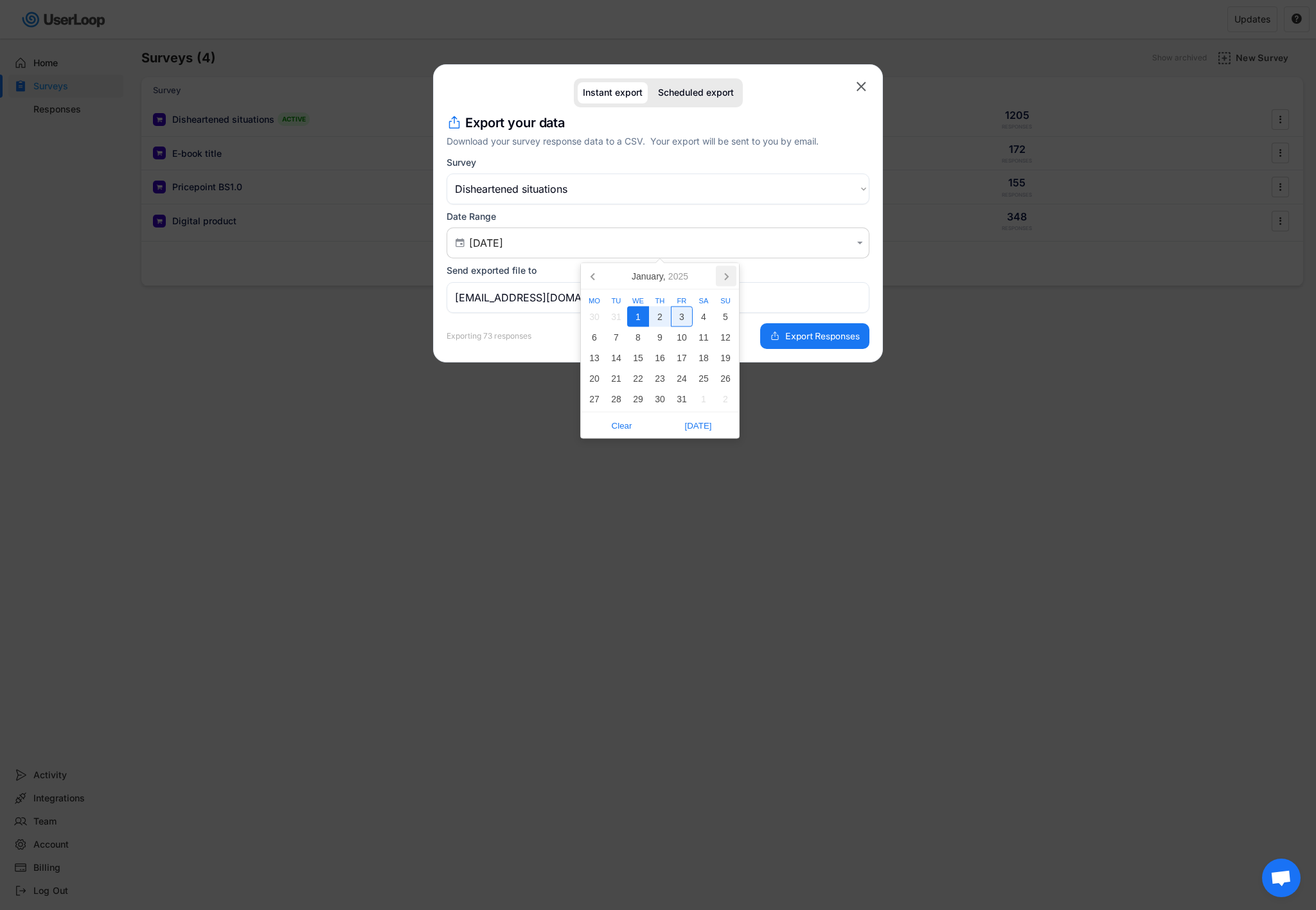
click at [726, 279] on icon at bounding box center [726, 277] width 3 height 7
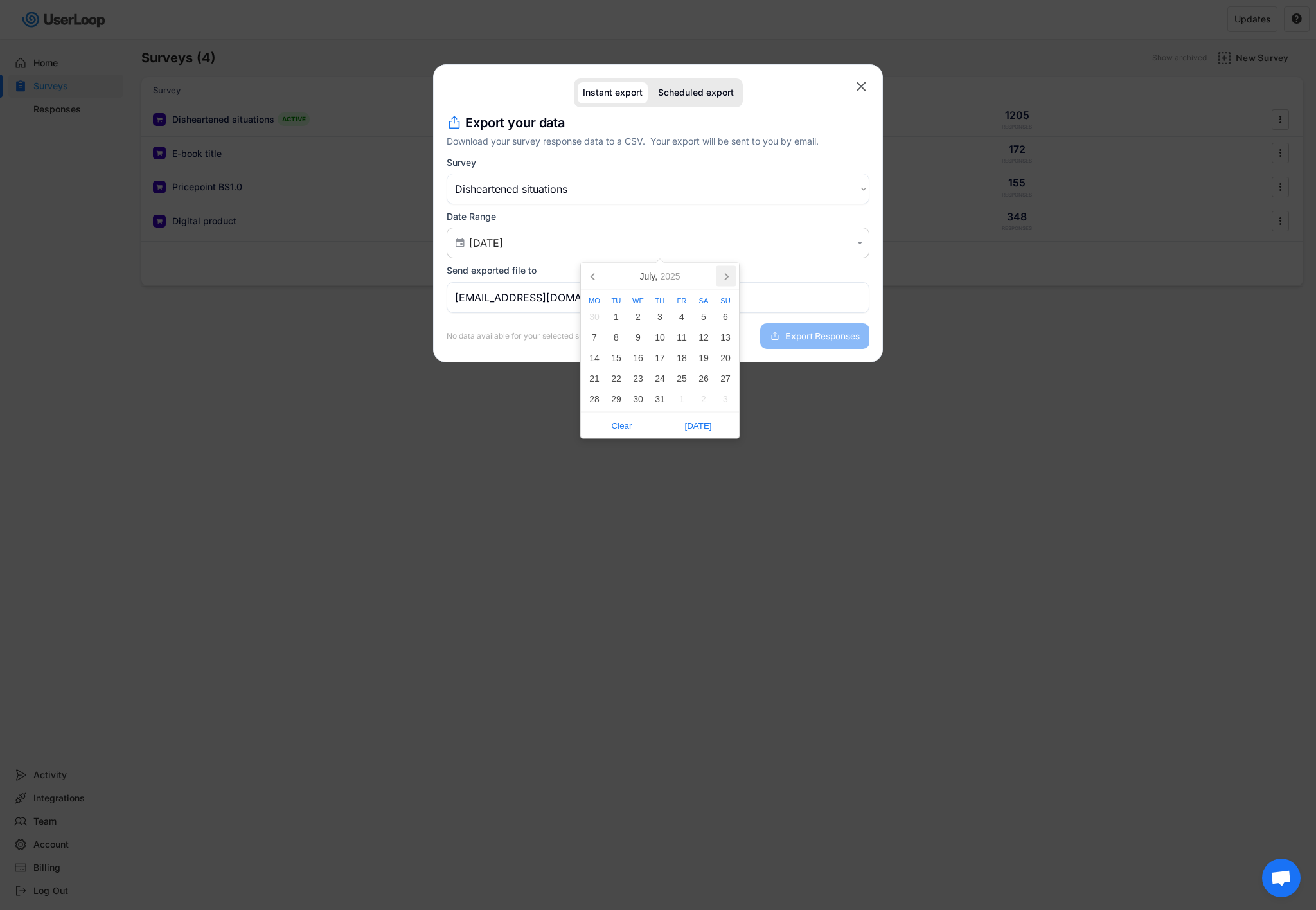
click at [726, 279] on icon at bounding box center [726, 277] width 3 height 7
click at [723, 281] on icon at bounding box center [725, 276] width 21 height 21
click at [679, 317] on div "5" at bounding box center [681, 317] width 21 height 21
type input "[DATE] - [DATE]"
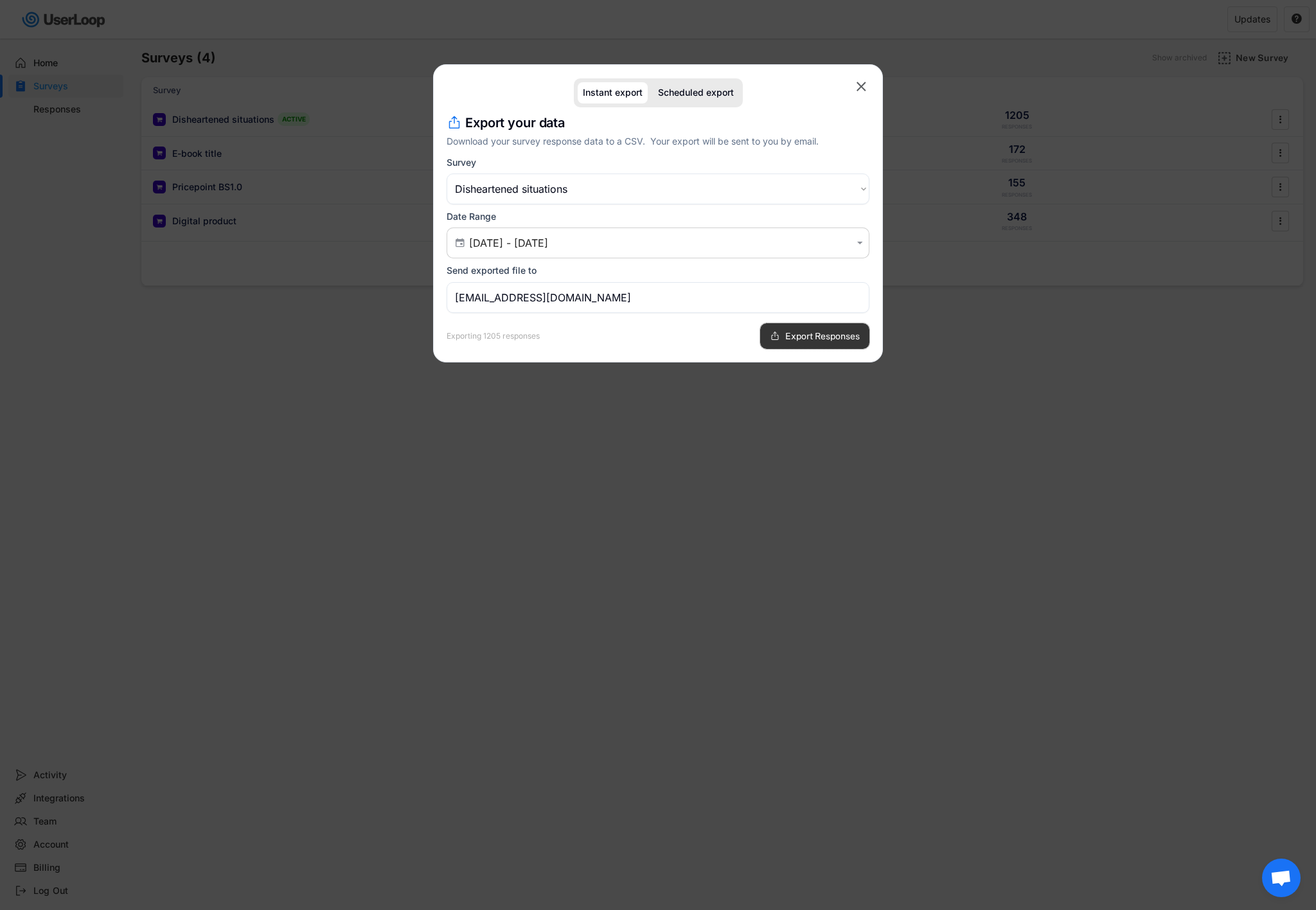
click at [787, 337] on span "Export Responses" at bounding box center [823, 335] width 74 height 9
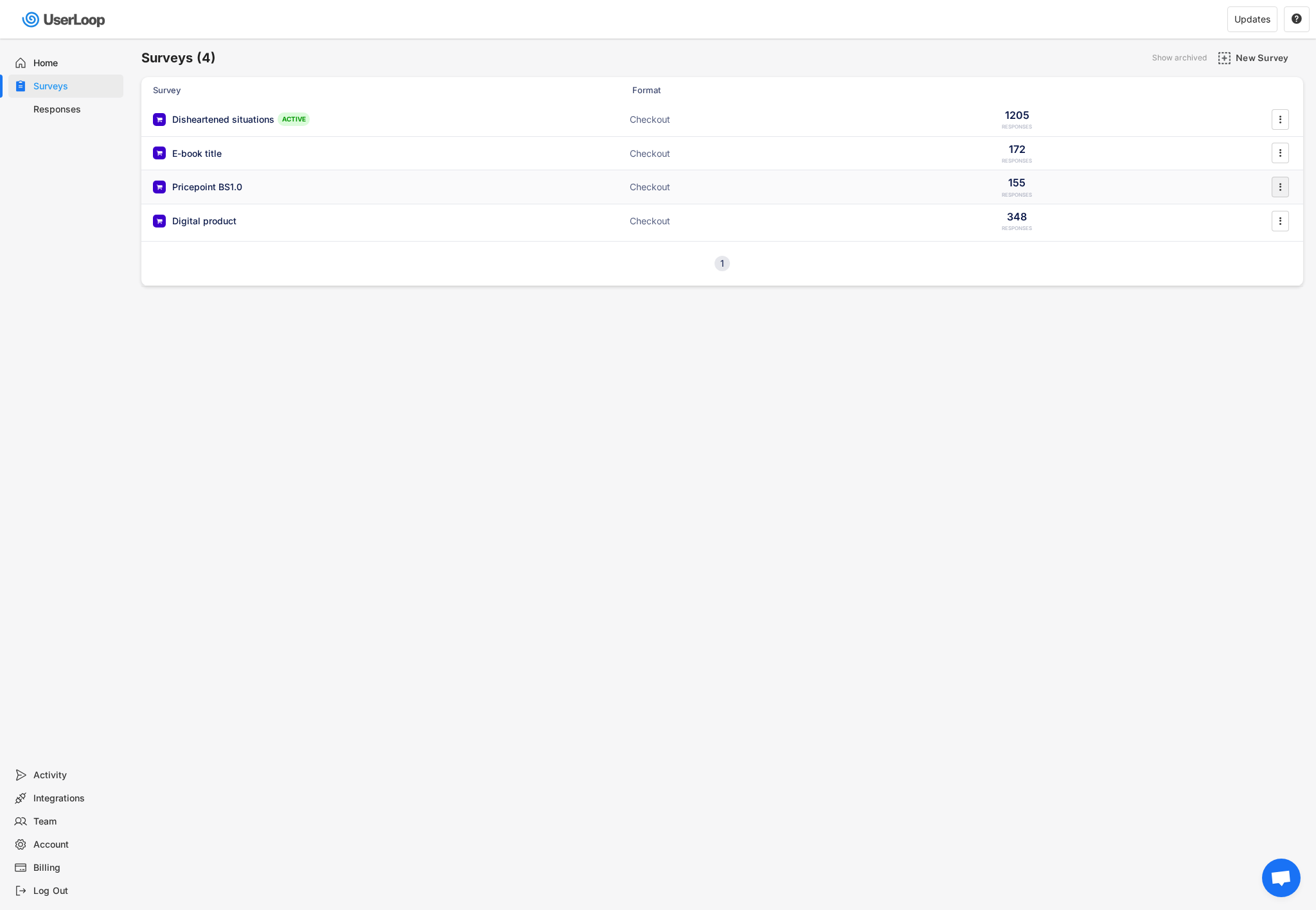
click at [1284, 189] on icon "" at bounding box center [1279, 187] width 13 height 20
click at [1224, 319] on div "Export Data" at bounding box center [1262, 317] width 81 height 11
select select ""1348695171700984260__LOOKUP__1749705286501x740475296661897200""
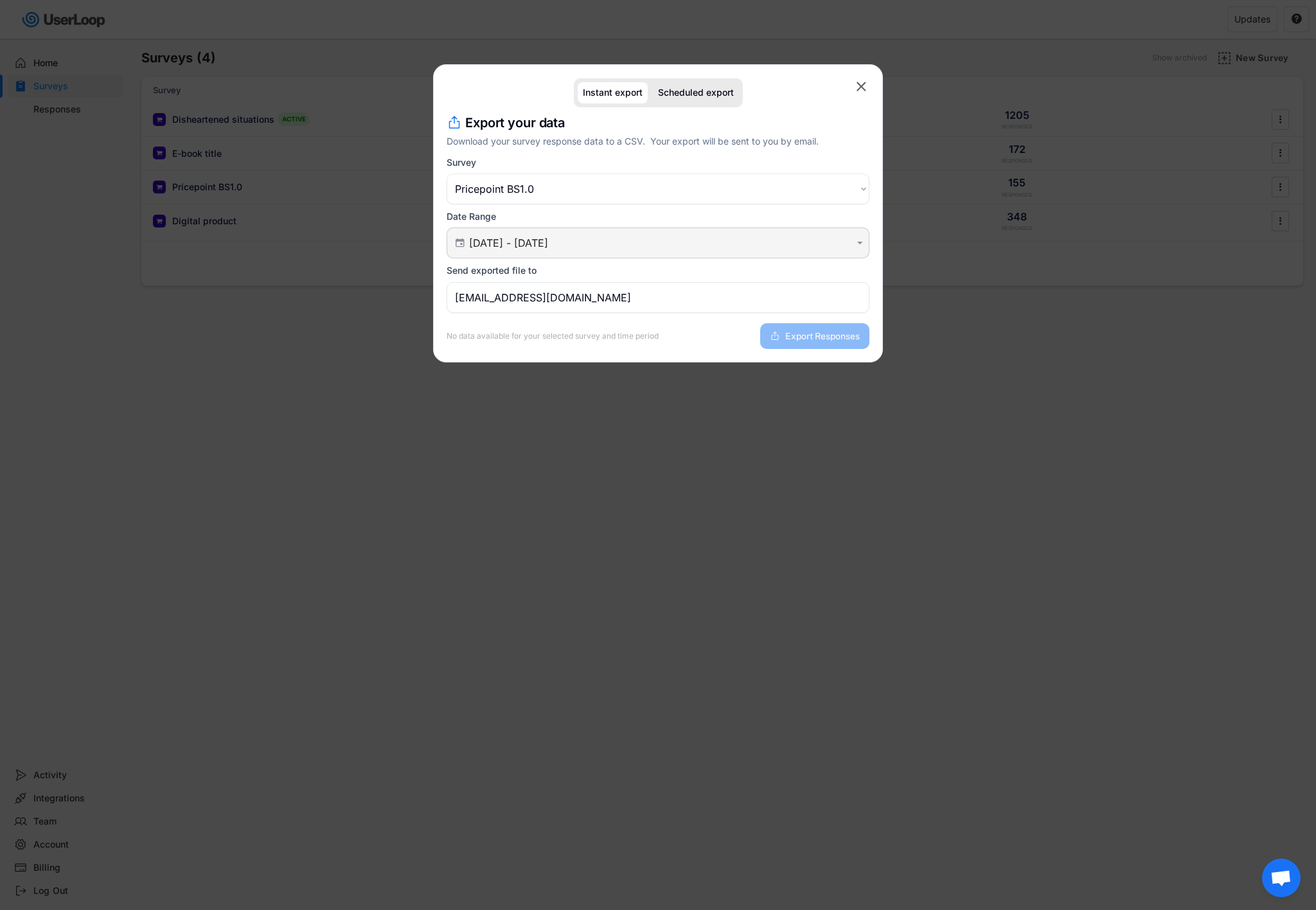
click at [844, 240] on input "[DATE] - [DATE]" at bounding box center [659, 242] width 382 height 13
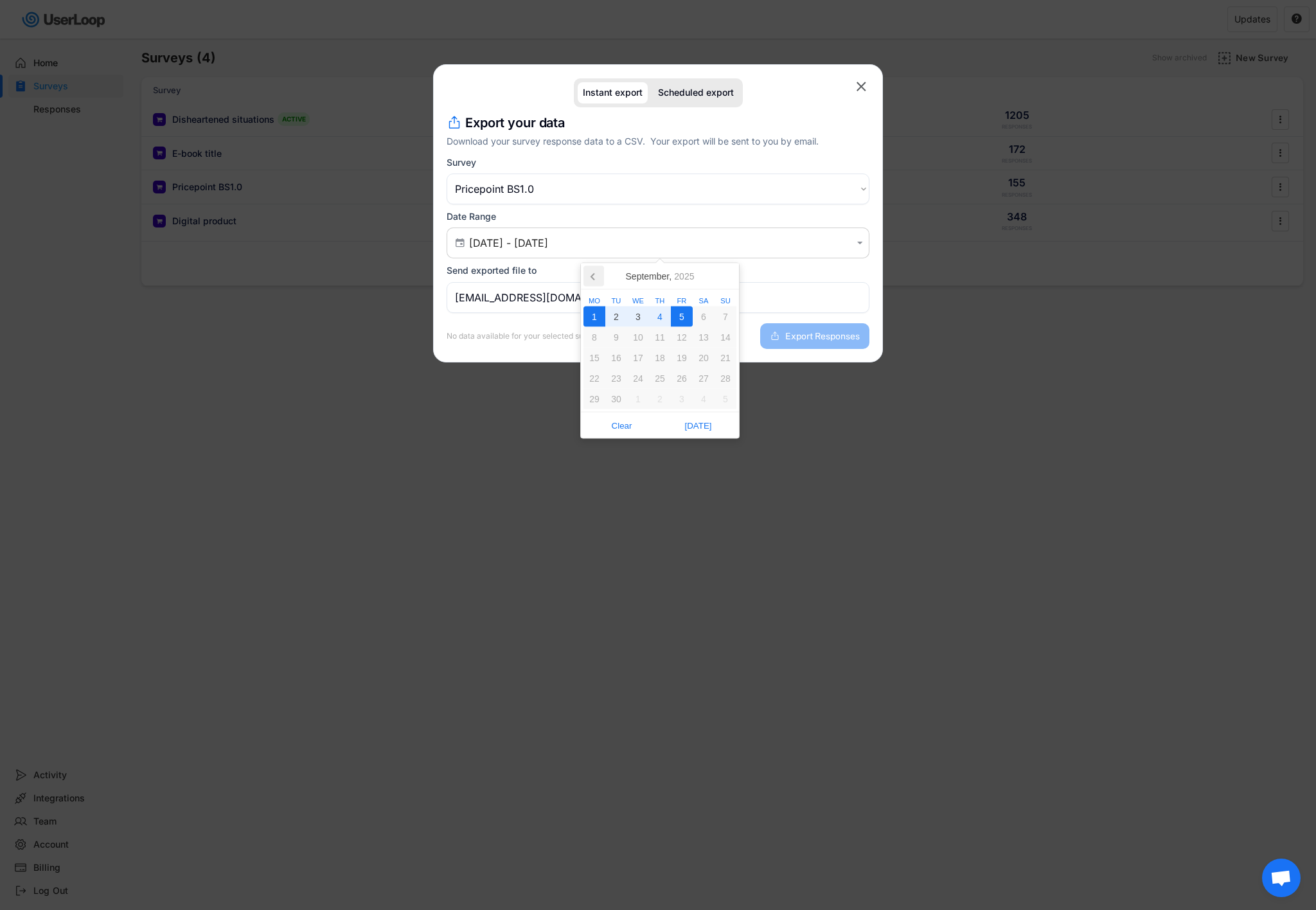
click at [594, 280] on icon at bounding box center [592, 277] width 3 height 7
click at [593, 280] on icon at bounding box center [592, 277] width 3 height 7
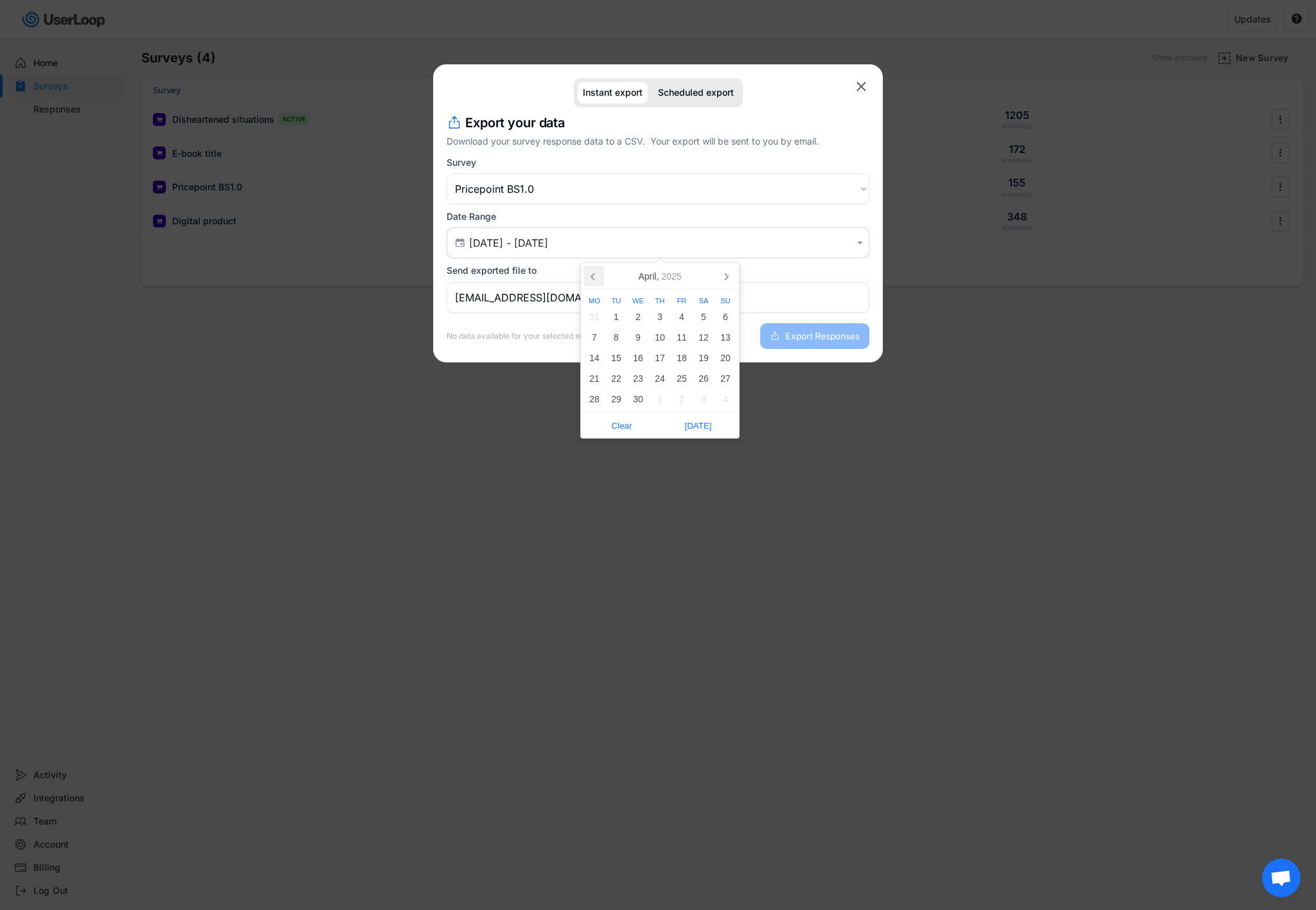
click at [593, 280] on icon at bounding box center [592, 277] width 3 height 7
drag, startPoint x: 645, startPoint y: 322, endPoint x: 693, endPoint y: 315, distance: 48.5
click at [645, 322] on div "1" at bounding box center [638, 317] width 21 height 21
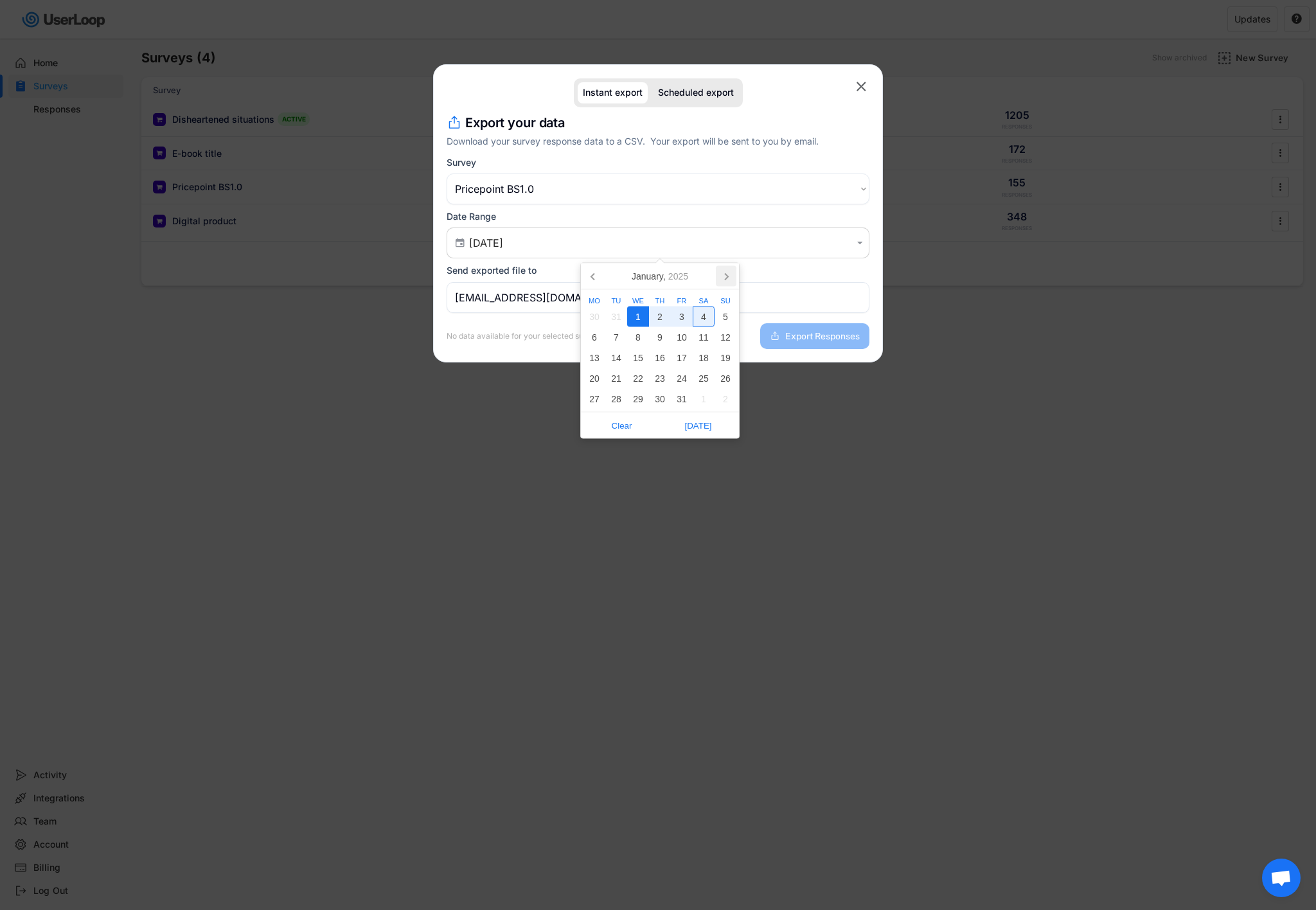
click at [727, 277] on icon at bounding box center [726, 277] width 3 height 7
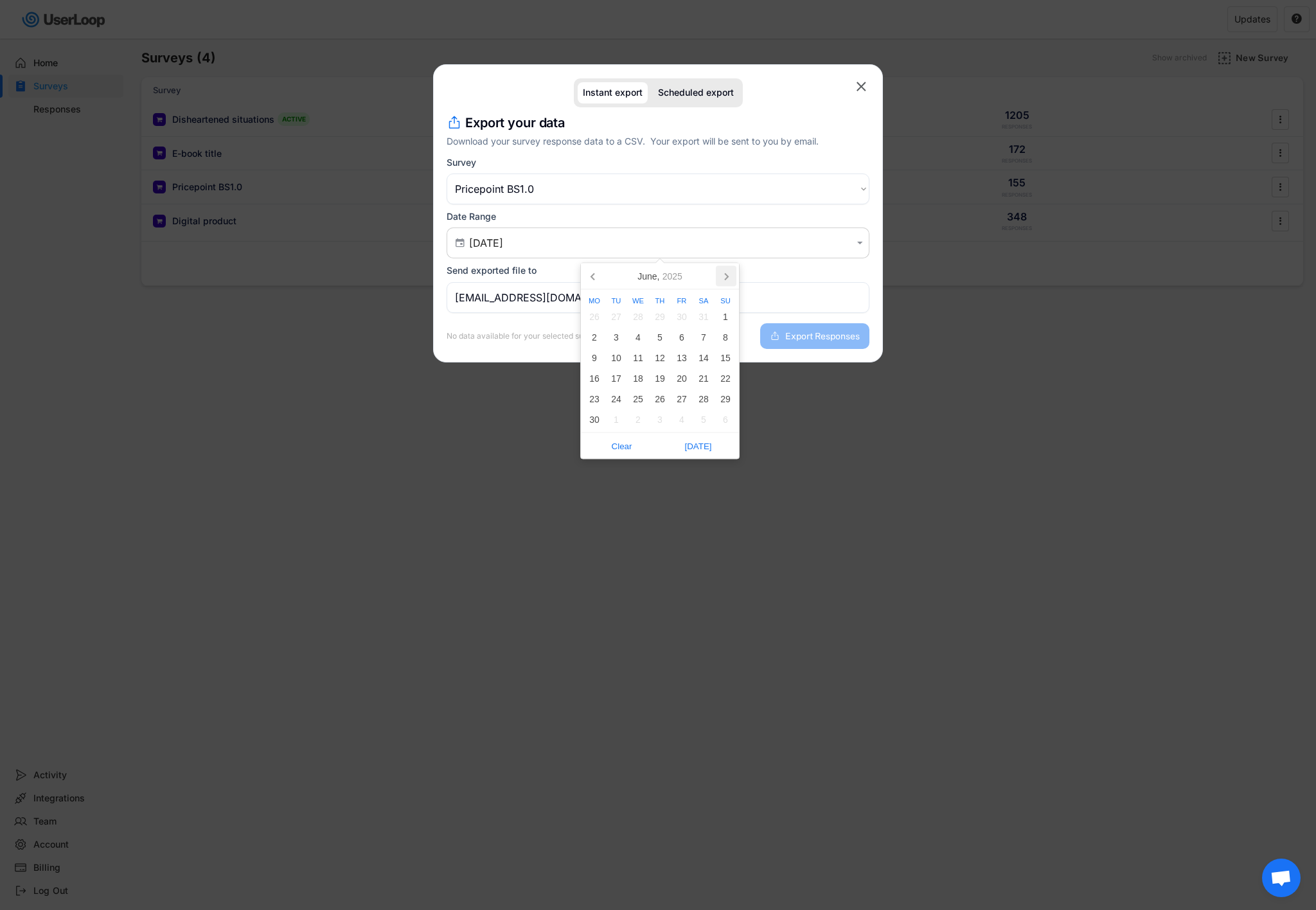
click at [727, 277] on icon at bounding box center [726, 277] width 3 height 7
drag, startPoint x: 685, startPoint y: 315, endPoint x: 691, endPoint y: 322, distance: 9.2
click at [684, 315] on div "5" at bounding box center [681, 317] width 21 height 21
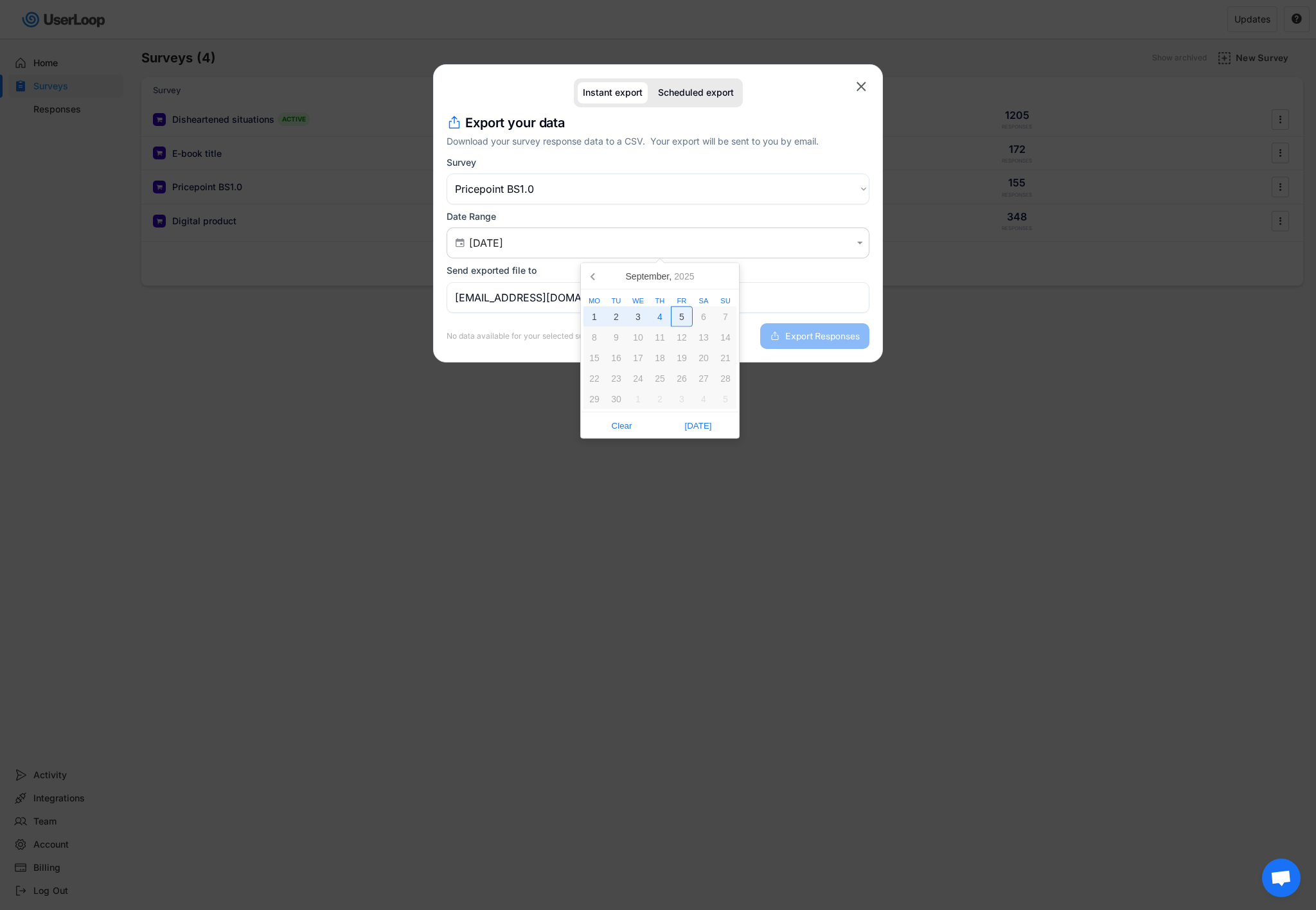
type input "[DATE] - [DATE]"
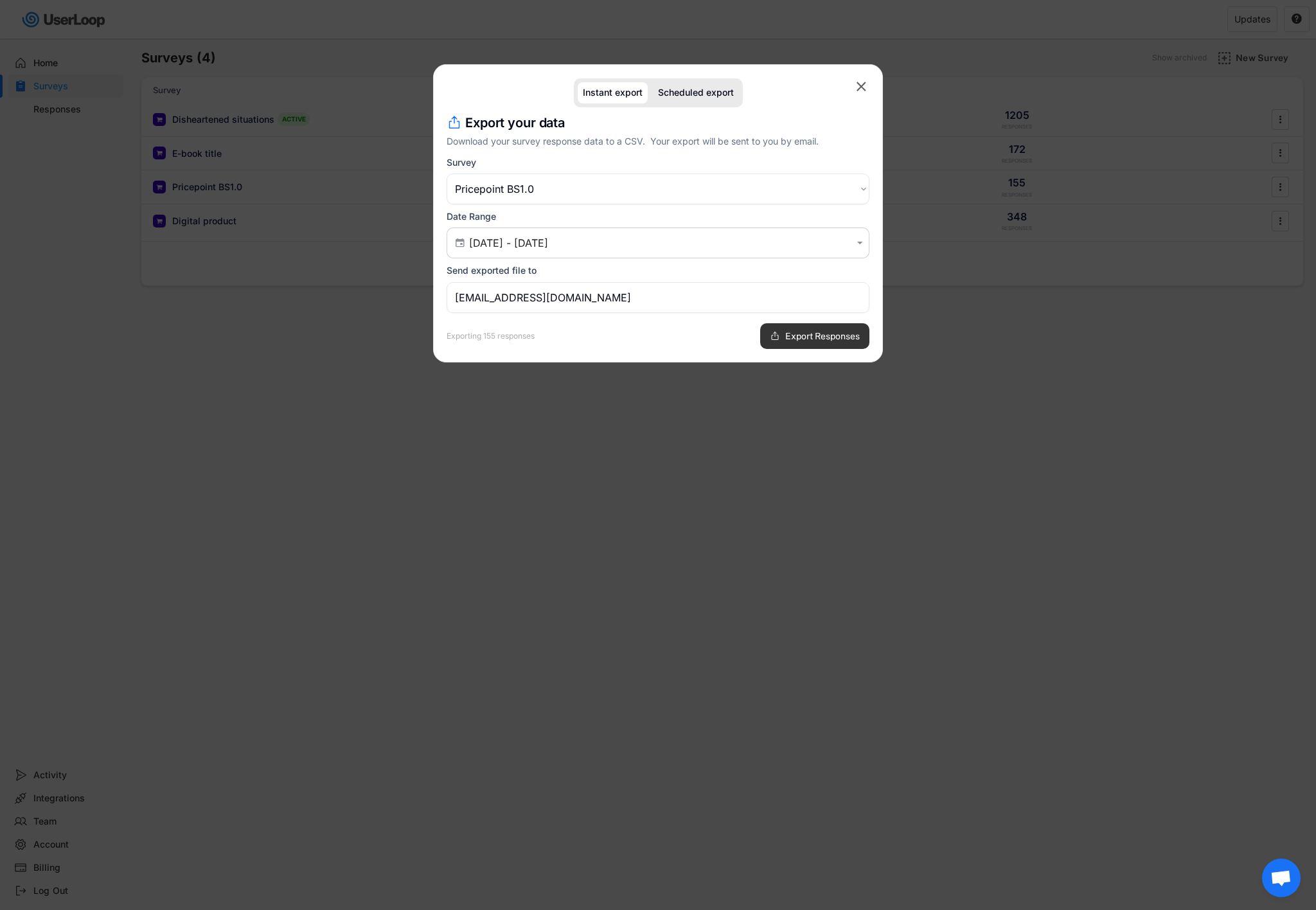
click at [796, 337] on span "Export Responses" at bounding box center [823, 335] width 74 height 9
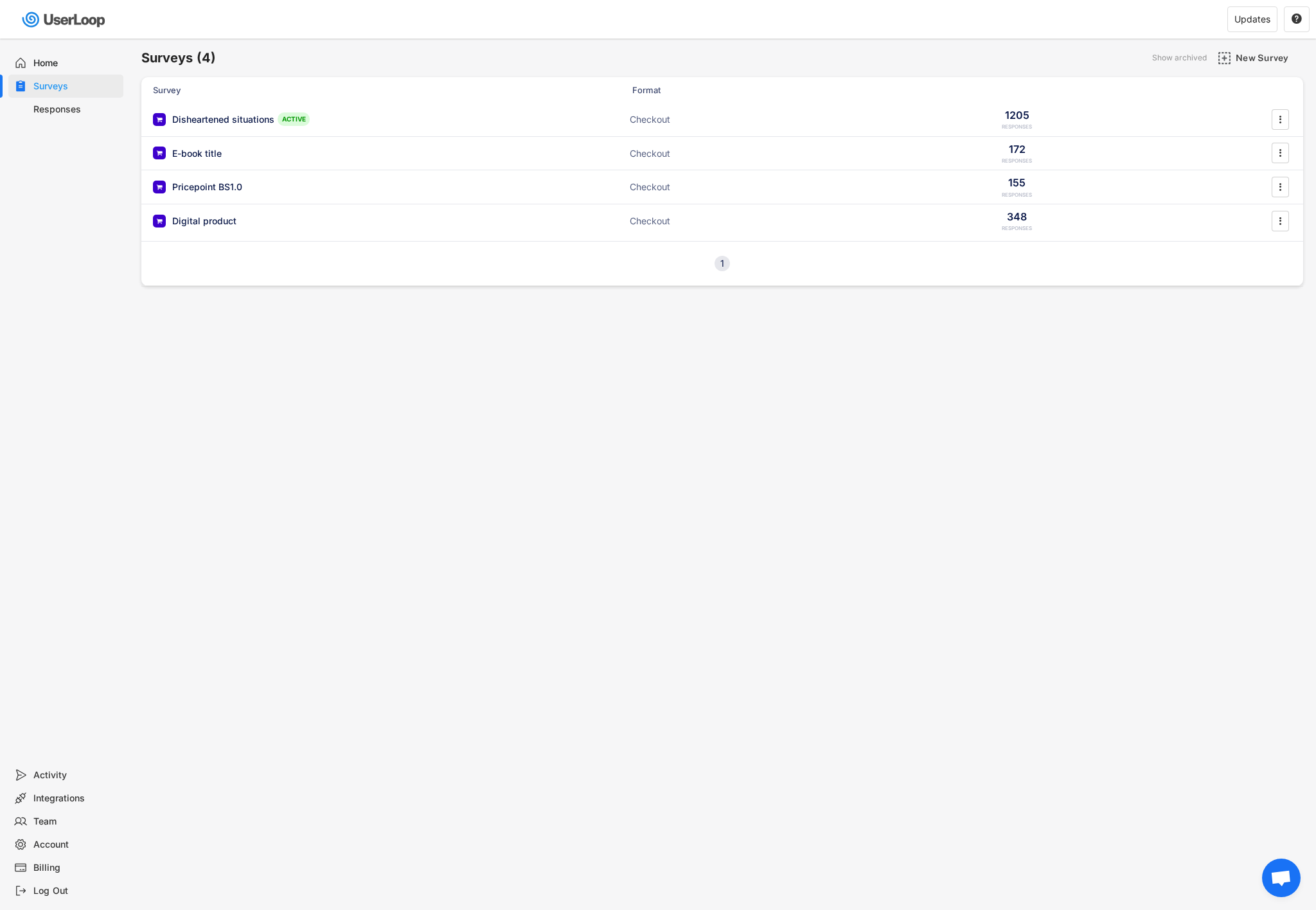
click at [48, 58] on div "Home" at bounding box center [75, 64] width 85 height 12
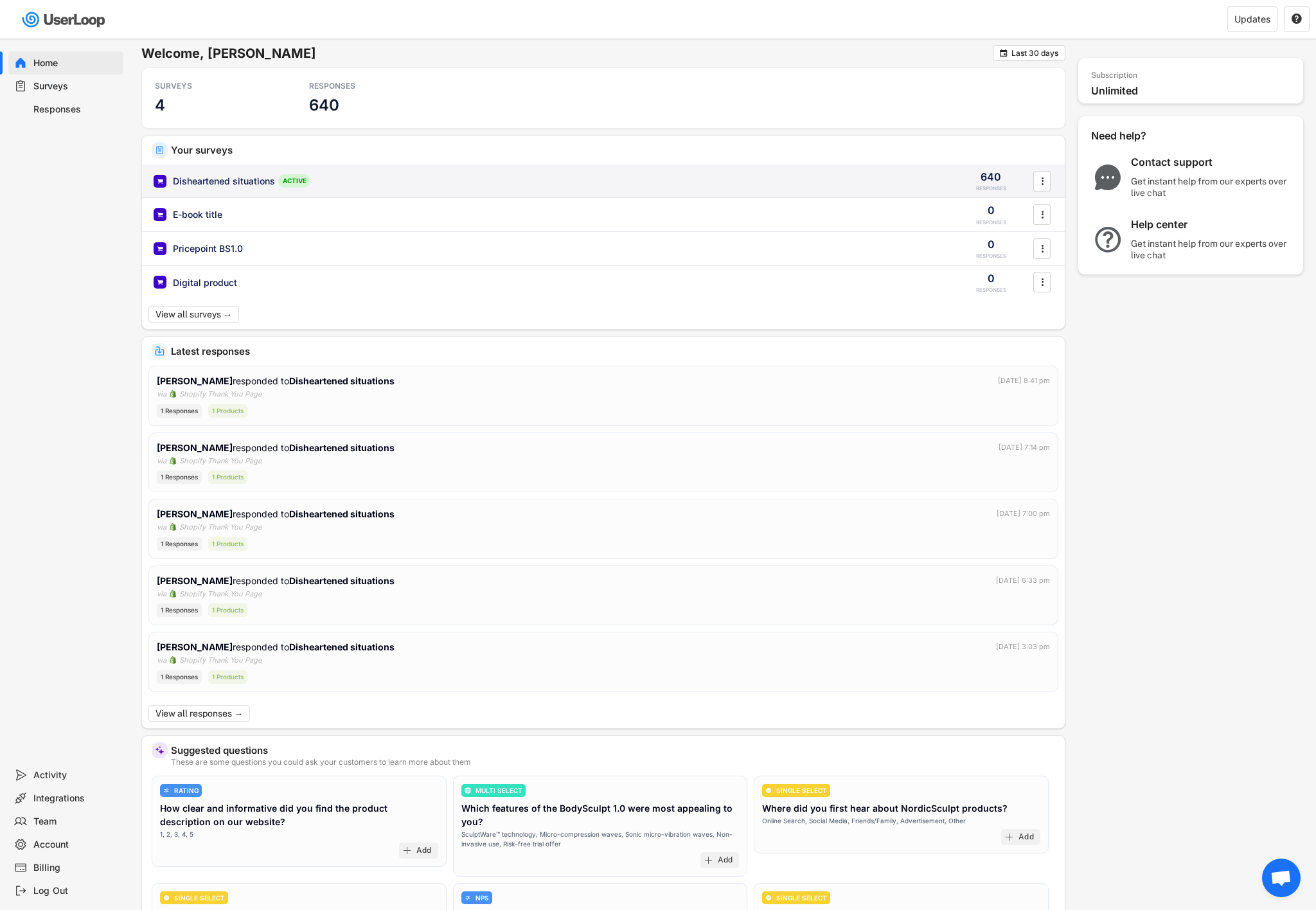
click at [242, 182] on div "Disheartened situations" at bounding box center [224, 181] width 103 height 13
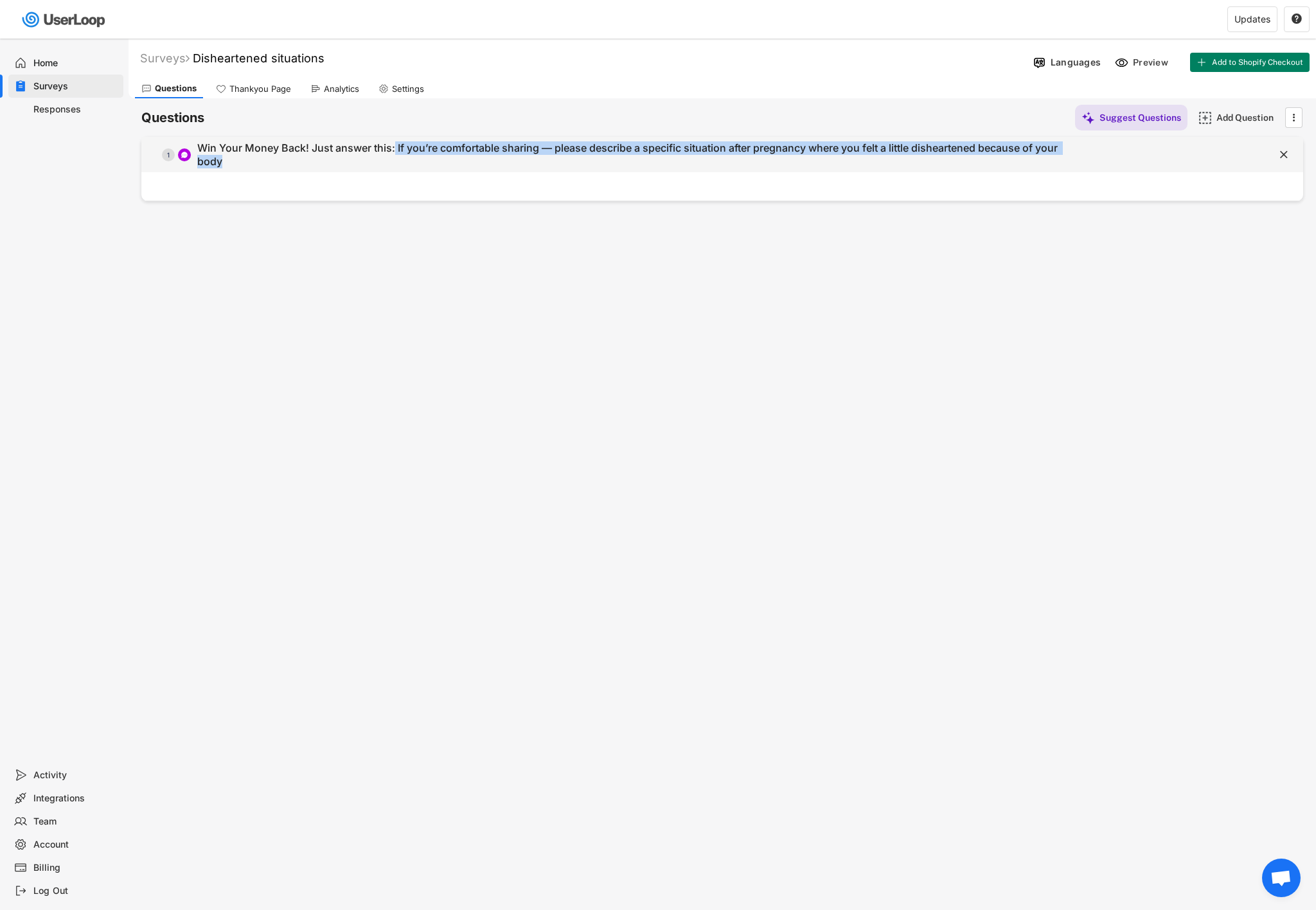
drag, startPoint x: 395, startPoint y: 150, endPoint x: 519, endPoint y: 154, distance: 124.1
click at [518, 154] on div "Win Your Money Back! Just answer this: If you’re comfortable sharing — please d…" at bounding box center [636, 155] width 877 height 27
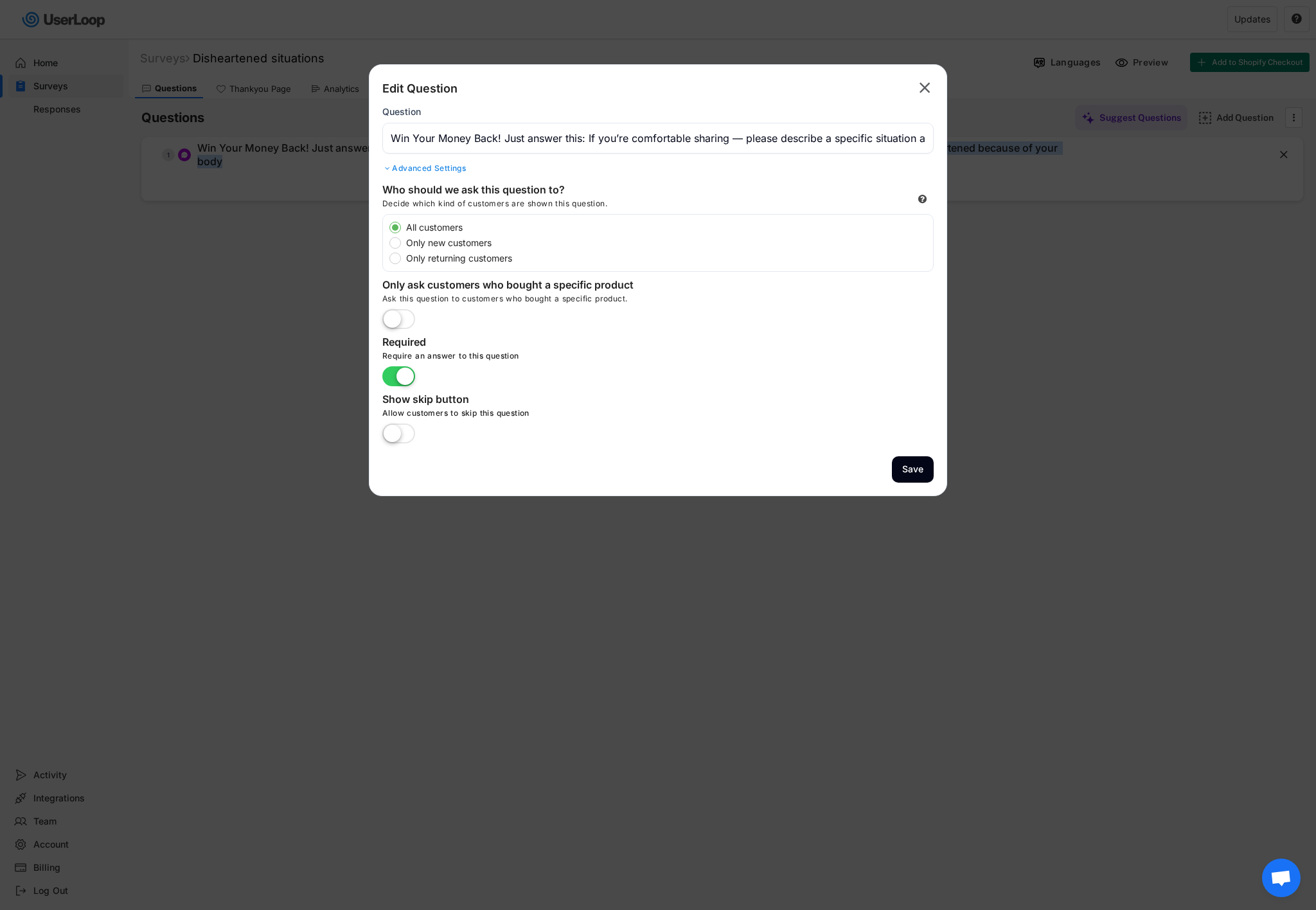
click at [923, 89] on text "" at bounding box center [924, 87] width 11 height 19
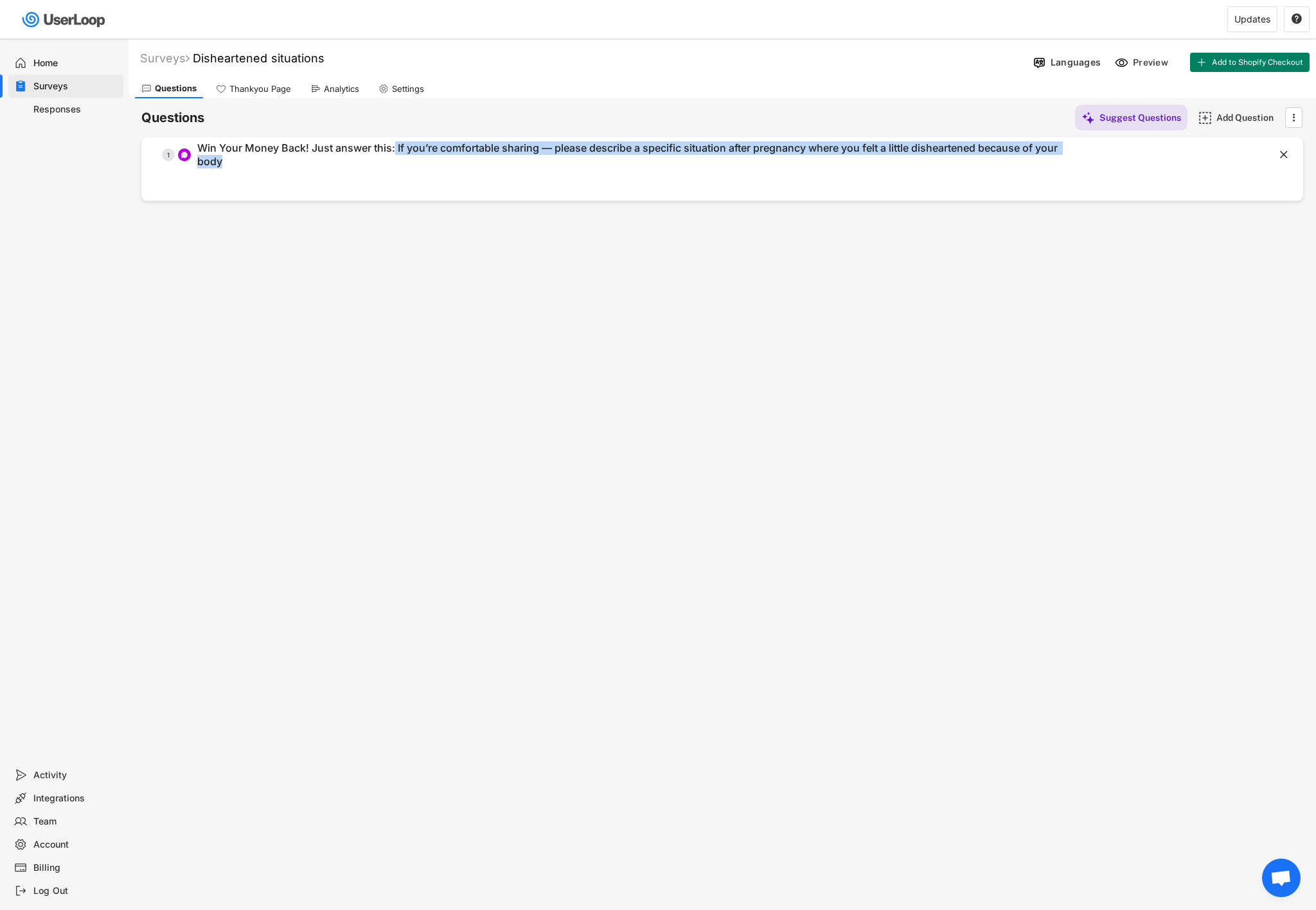
click at [812, 284] on div "Surveys Disheartened situations Languages Preview Add to Shopify Checkout Quest…" at bounding box center [722, 348] width 1187 height 620
drag, startPoint x: 395, startPoint y: 150, endPoint x: 398, endPoint y: 160, distance: 10.4
click at [398, 160] on div "Win Your Money Back! Just answer this: If you’re comfortable sharing — please d…" at bounding box center [636, 155] width 877 height 27
copy div "If you’re comfortable sharing — please describe a specific situation after preg…"
type input "Win Your Money Back! Just answer this: If you’re comfortable sharing — please d…"
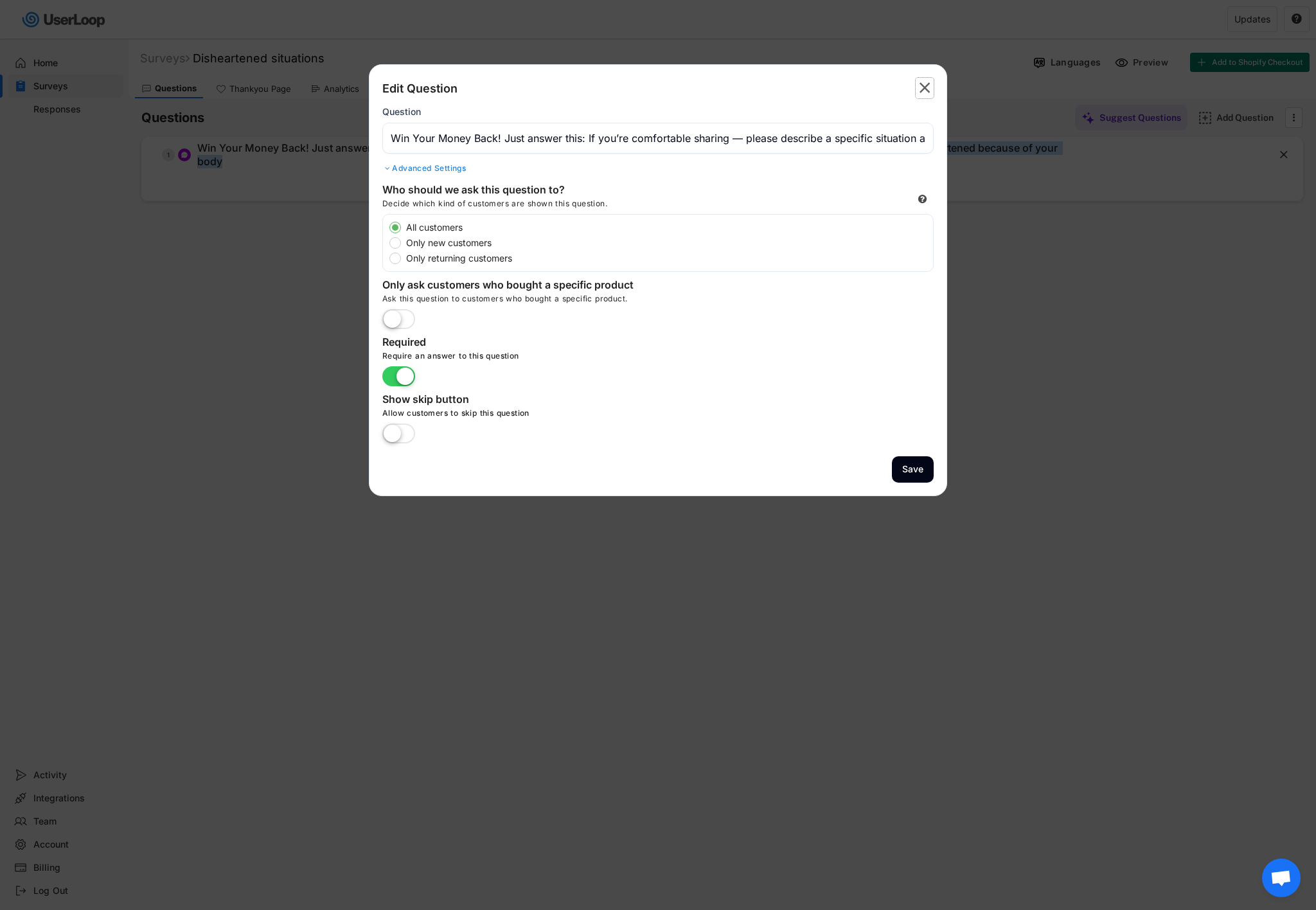
click at [931, 86] on icon "" at bounding box center [924, 88] width 18 height 21
